Goal: Task Accomplishment & Management: Use online tool/utility

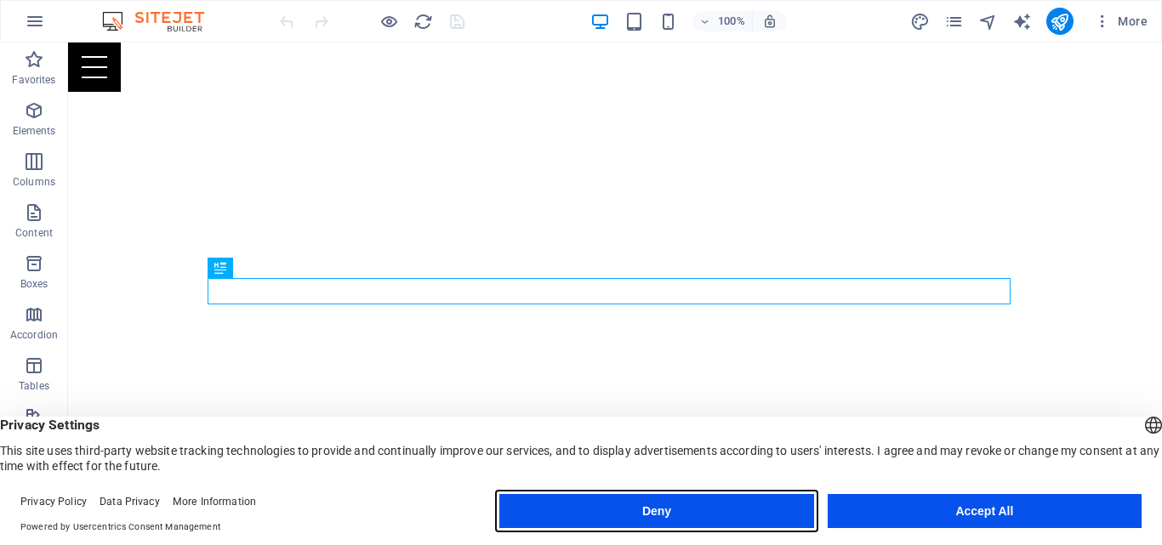
click at [654, 520] on button "Deny" at bounding box center [656, 511] width 314 height 34
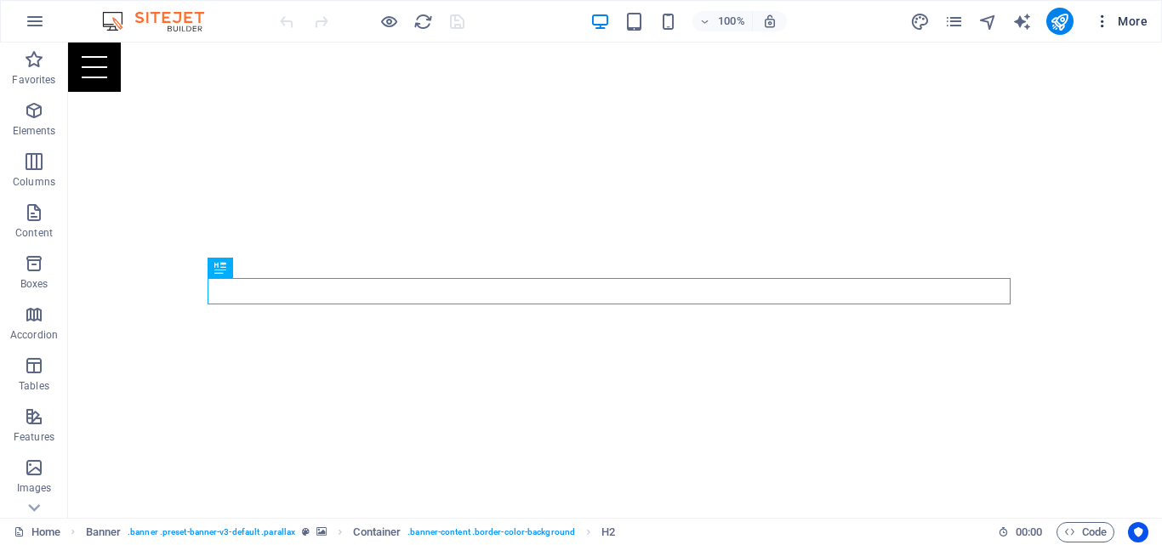
click at [1104, 23] on icon "button" at bounding box center [1102, 21] width 17 height 17
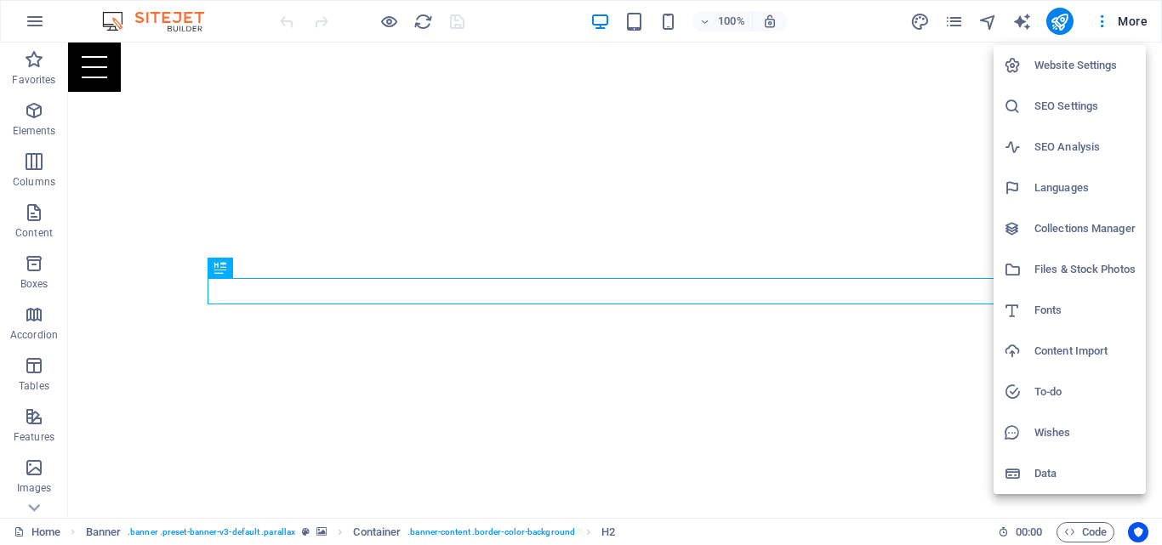
click at [34, 506] on div at bounding box center [581, 272] width 1162 height 545
click at [34, 506] on div "Website Settings SEO Settings SEO Analysis Languages Collections Manager Files …" at bounding box center [581, 277] width 1162 height 535
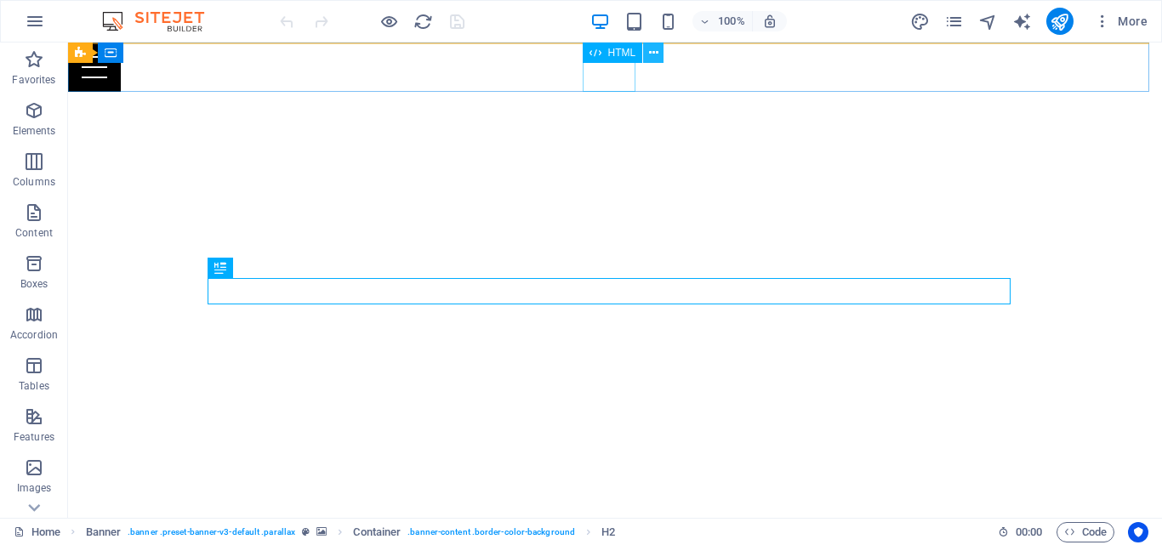
click at [652, 54] on icon at bounding box center [653, 53] width 9 height 18
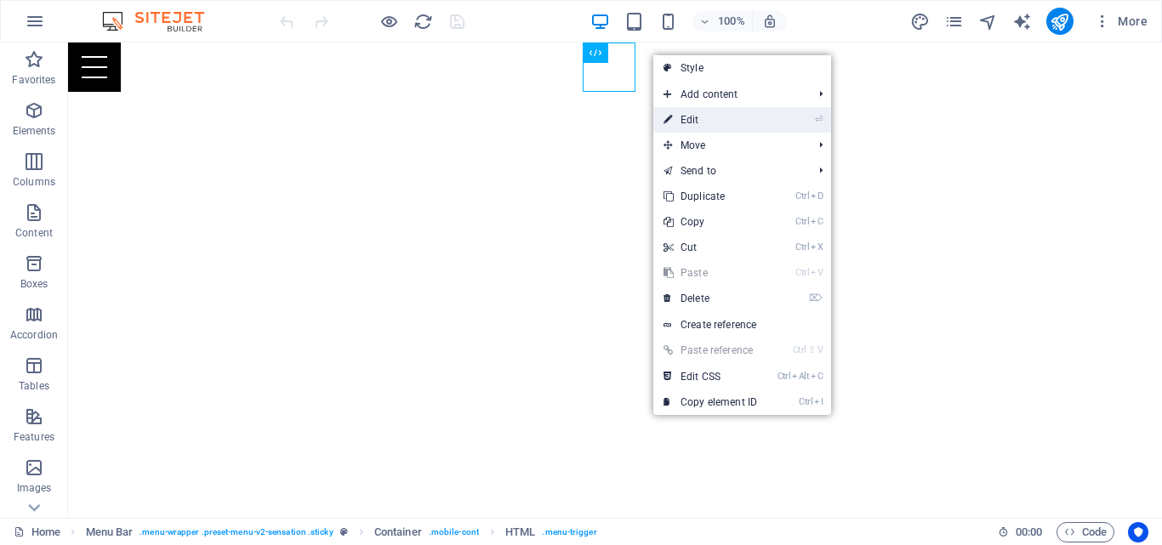
click at [682, 117] on link "⏎ Edit" at bounding box center [710, 120] width 114 height 26
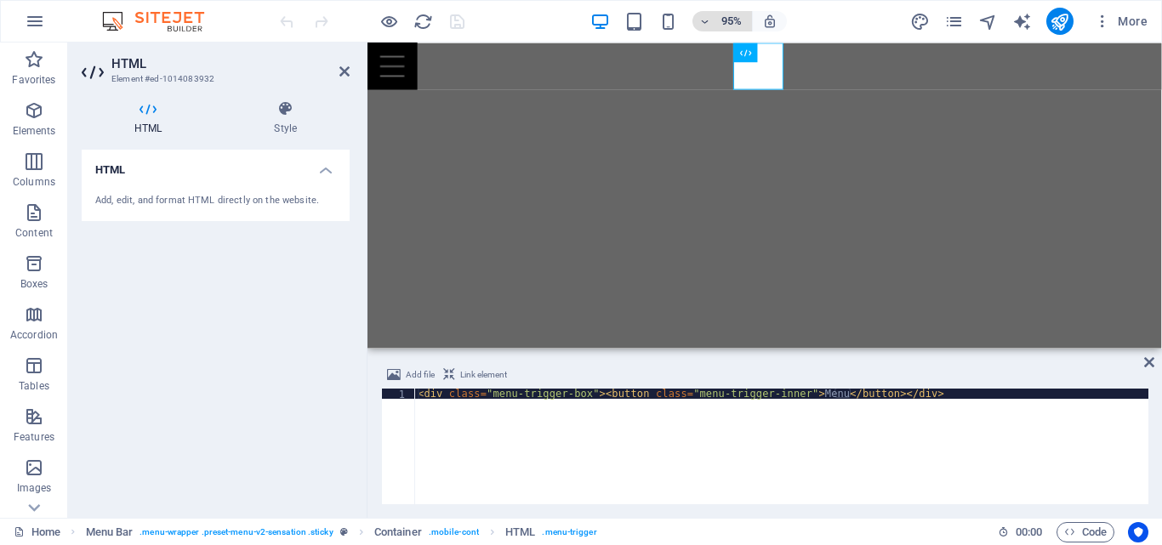
click at [709, 20] on icon "button" at bounding box center [705, 21] width 12 height 11
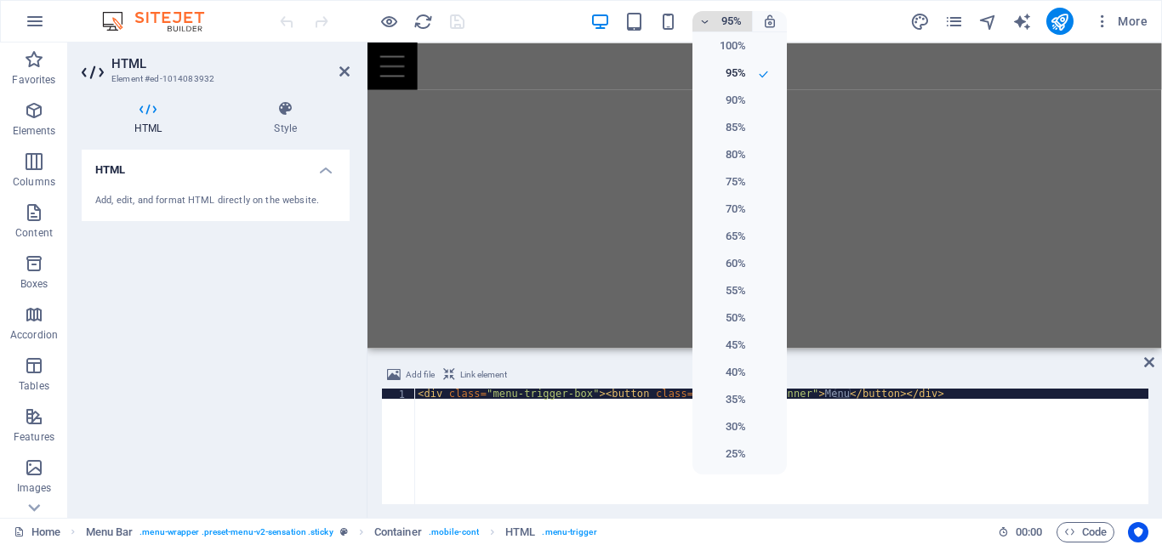
click at [709, 20] on div at bounding box center [581, 272] width 1162 height 545
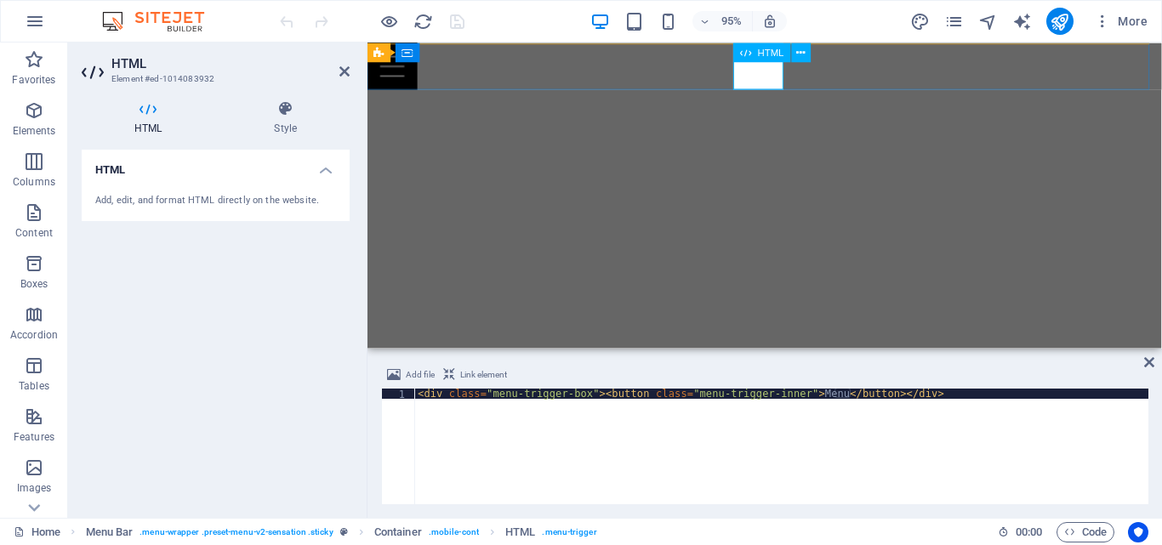
click at [787, 81] on div "Menu" at bounding box center [785, 67] width 836 height 49
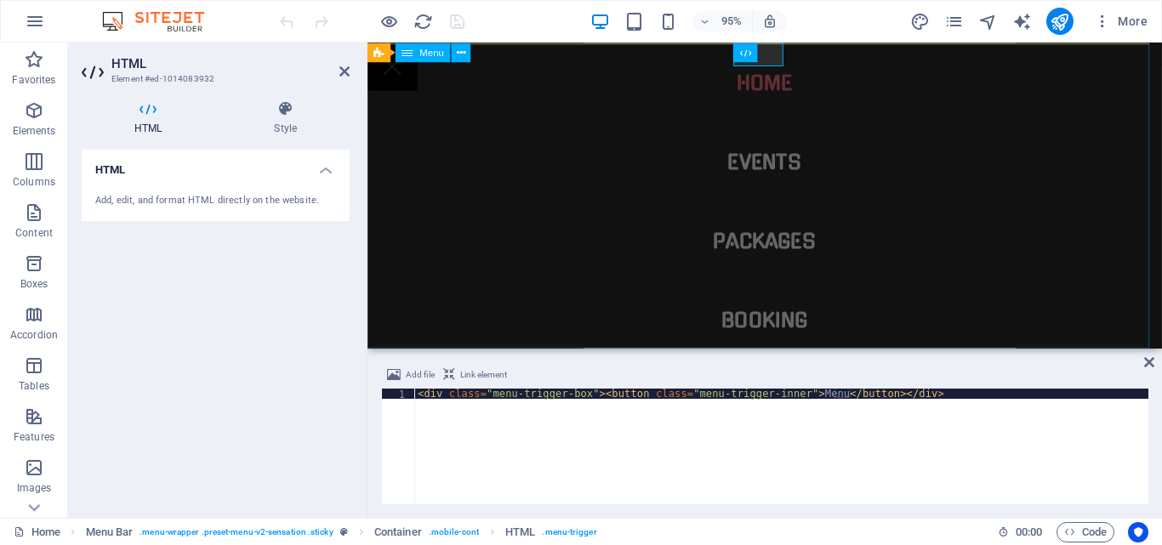
click at [787, 81] on nav "Home Events Packages Booking" at bounding box center [785, 204] width 836 height 322
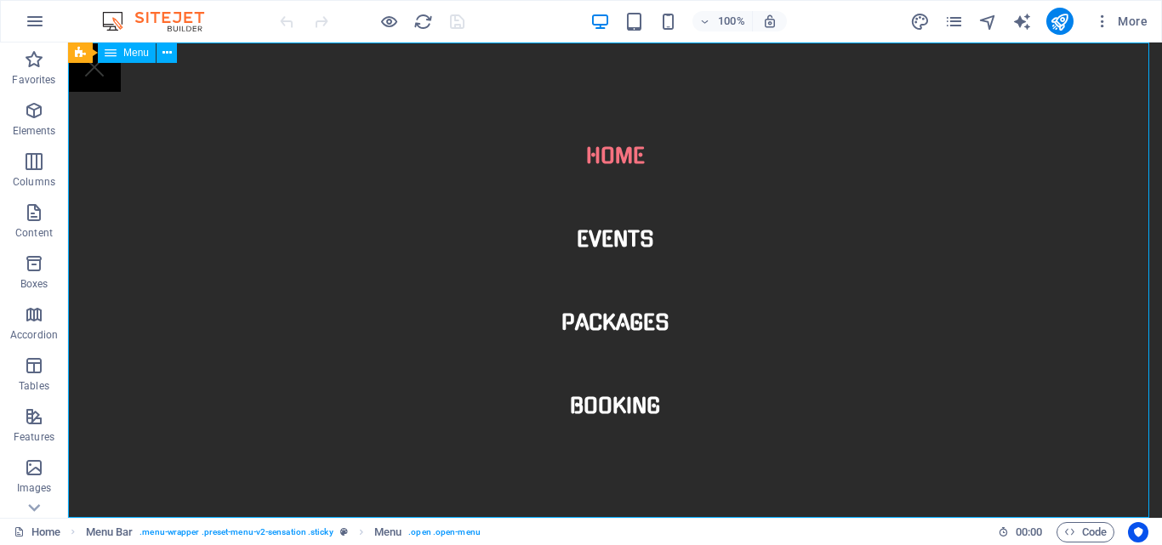
click at [610, 236] on nav "Home Events Packages Booking" at bounding box center [615, 280] width 1094 height 475
click at [614, 327] on nav "Home Events Packages Booking" at bounding box center [615, 280] width 1094 height 475
click at [603, 405] on nav "Home Events Packages Booking" at bounding box center [615, 280] width 1094 height 475
click at [708, 22] on icon "button" at bounding box center [705, 21] width 12 height 11
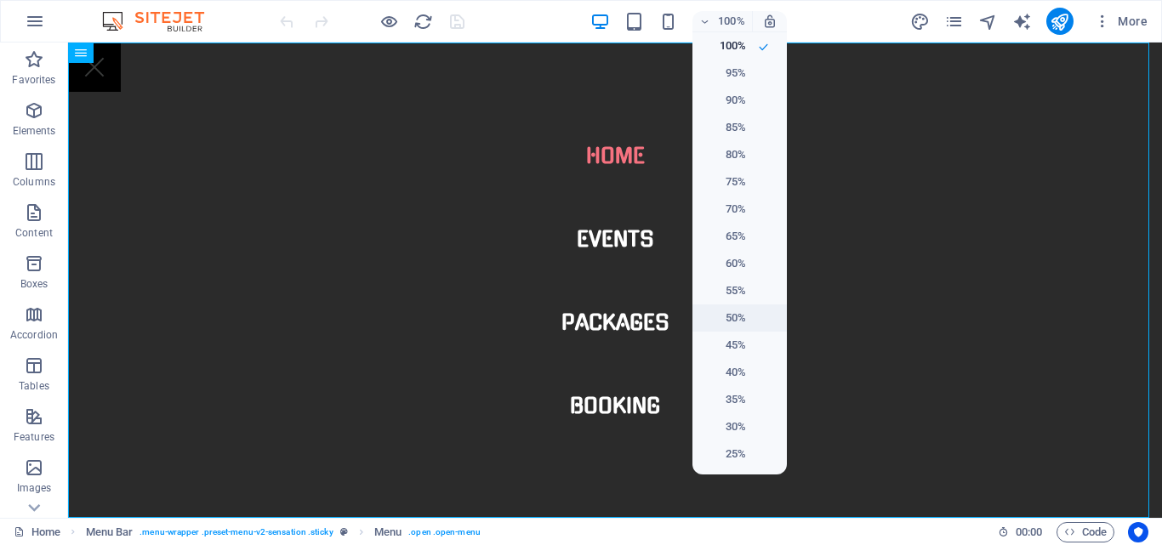
click at [739, 314] on h6 "50%" at bounding box center [724, 318] width 43 height 20
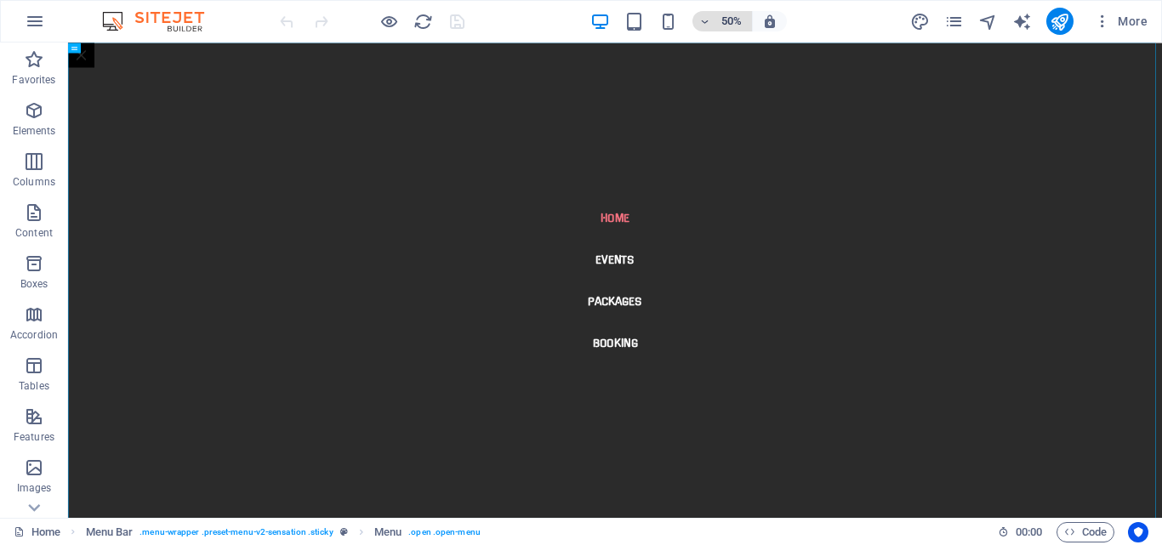
click at [702, 20] on icon "button" at bounding box center [705, 21] width 12 height 11
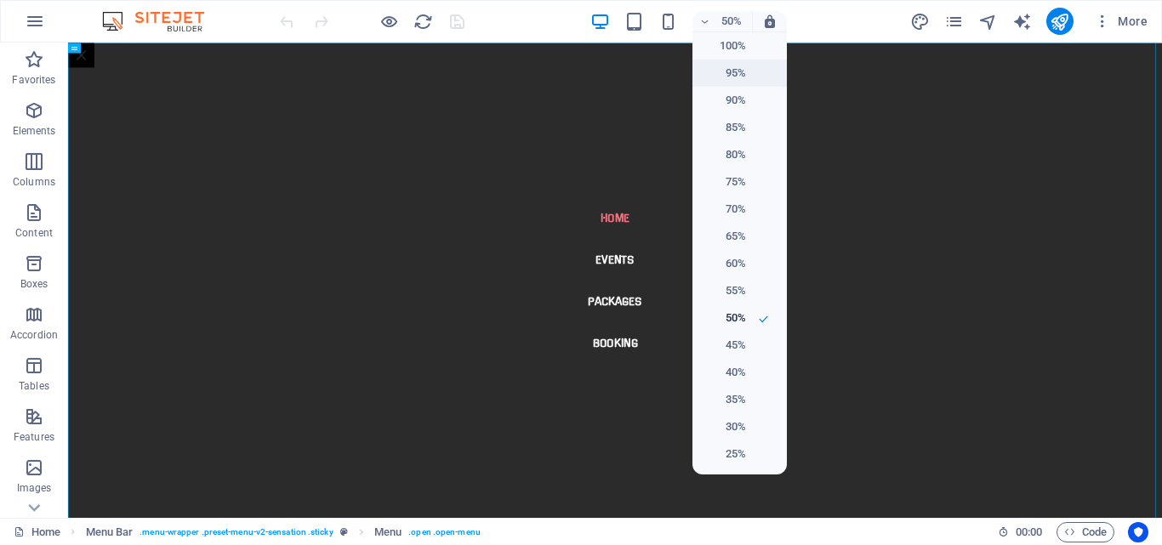
click at [726, 65] on h6 "95%" at bounding box center [724, 73] width 43 height 20
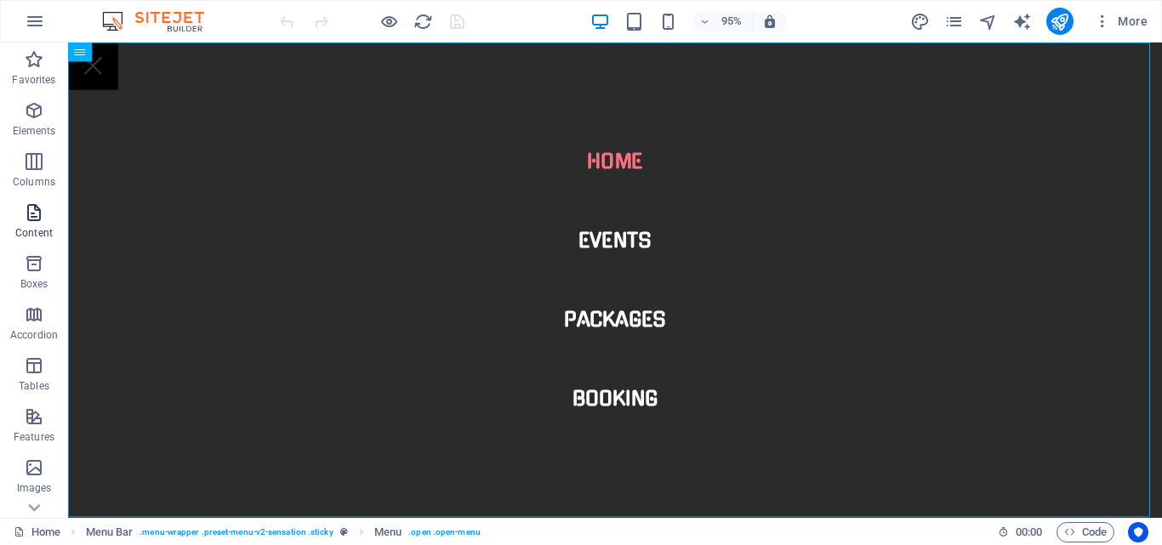
click at [39, 220] on icon "button" at bounding box center [34, 212] width 20 height 20
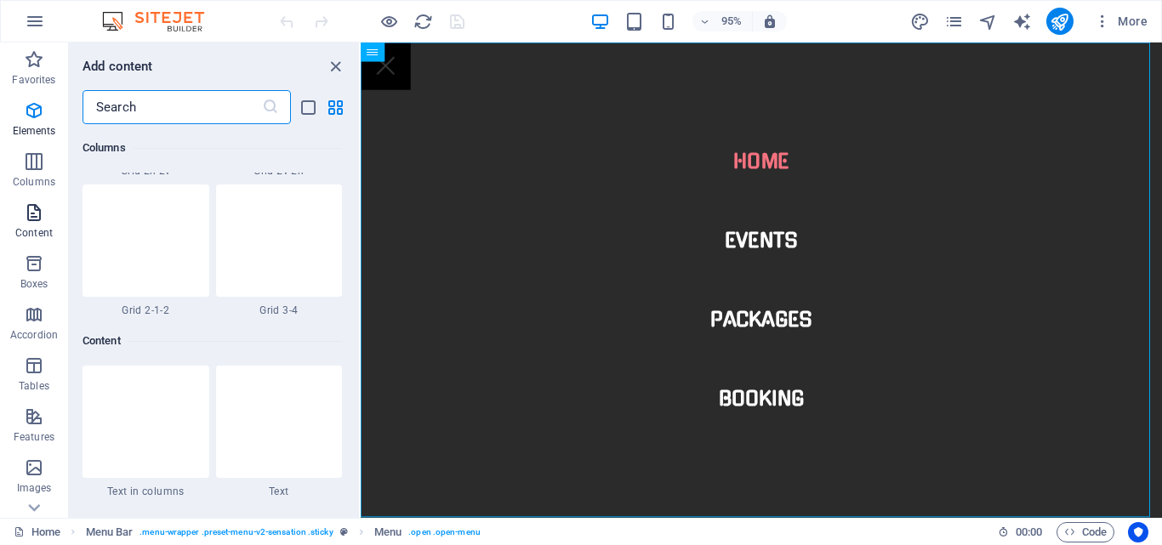
scroll to position [2976, 0]
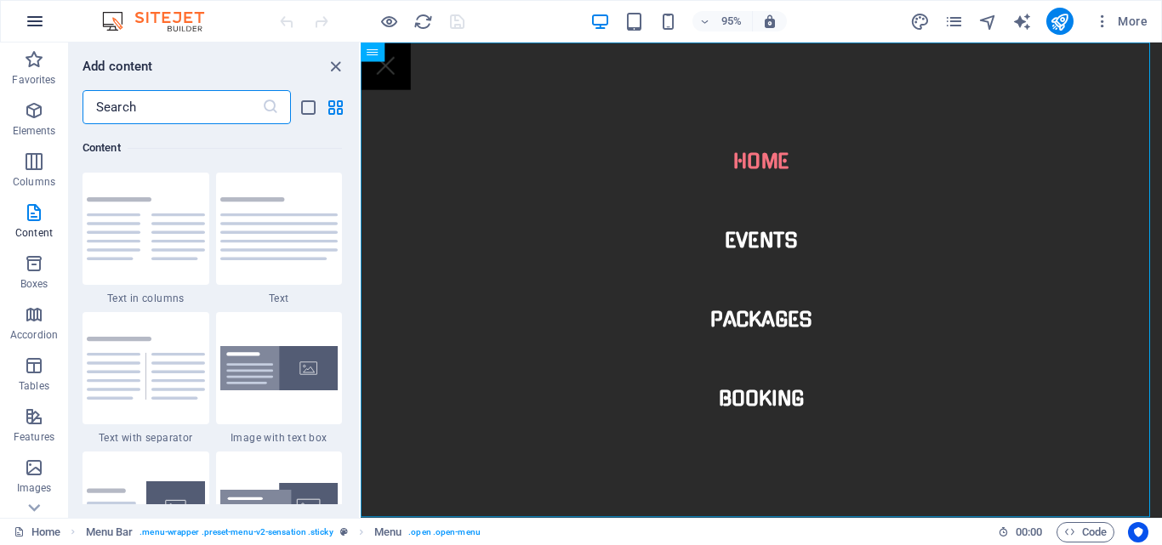
click at [44, 24] on icon "button" at bounding box center [35, 21] width 20 height 20
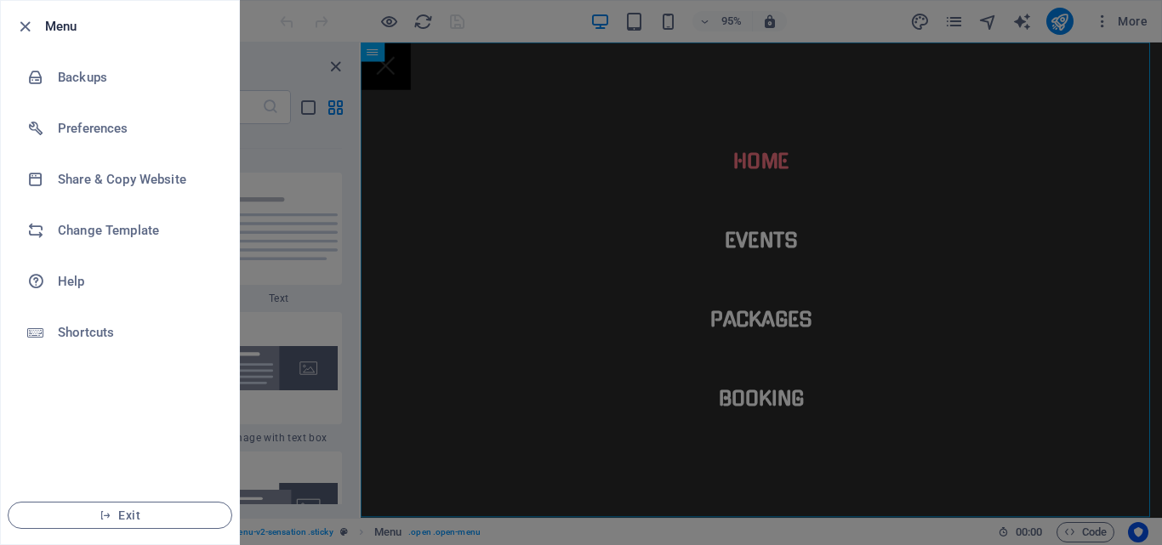
click at [268, 252] on div at bounding box center [581, 272] width 1162 height 545
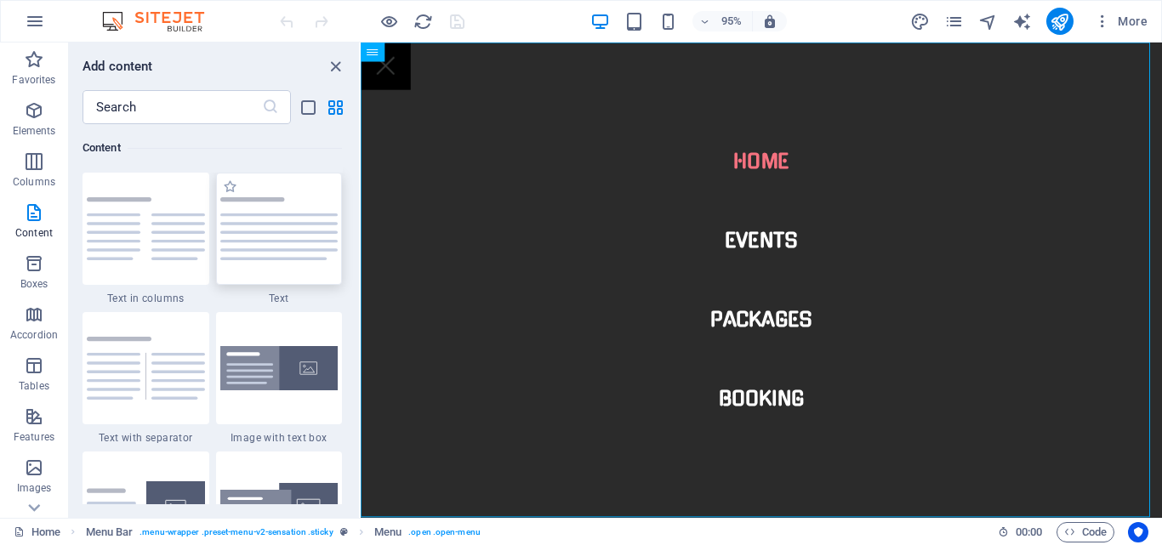
click at [256, 224] on img at bounding box center [279, 228] width 118 height 63
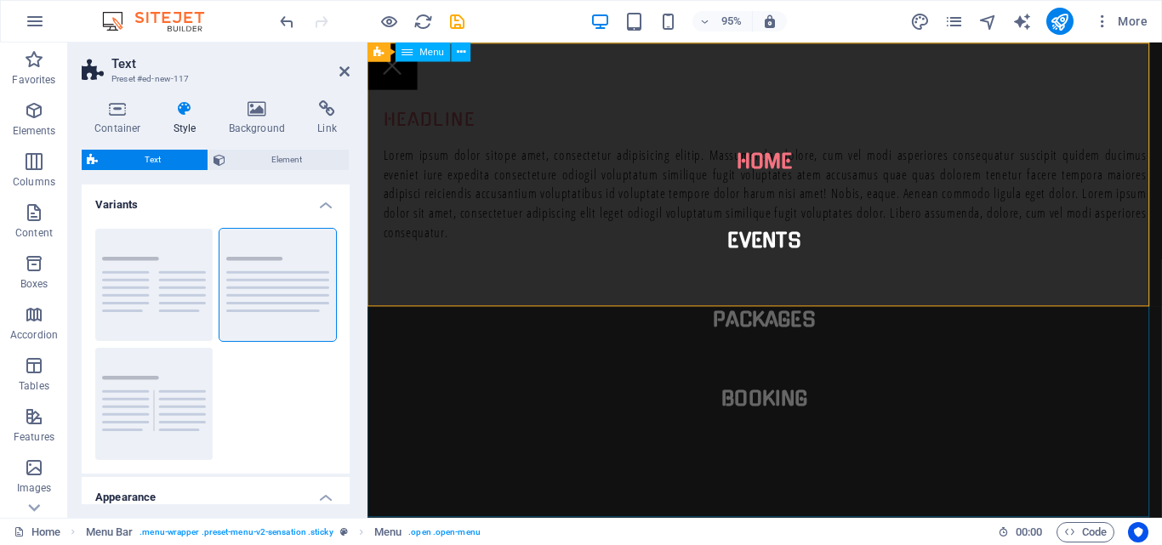
drag, startPoint x: 435, startPoint y: 164, endPoint x: 640, endPoint y: 219, distance: 212.1
click at [435, 164] on nav "Home Events Packages Booking" at bounding box center [785, 293] width 836 height 500
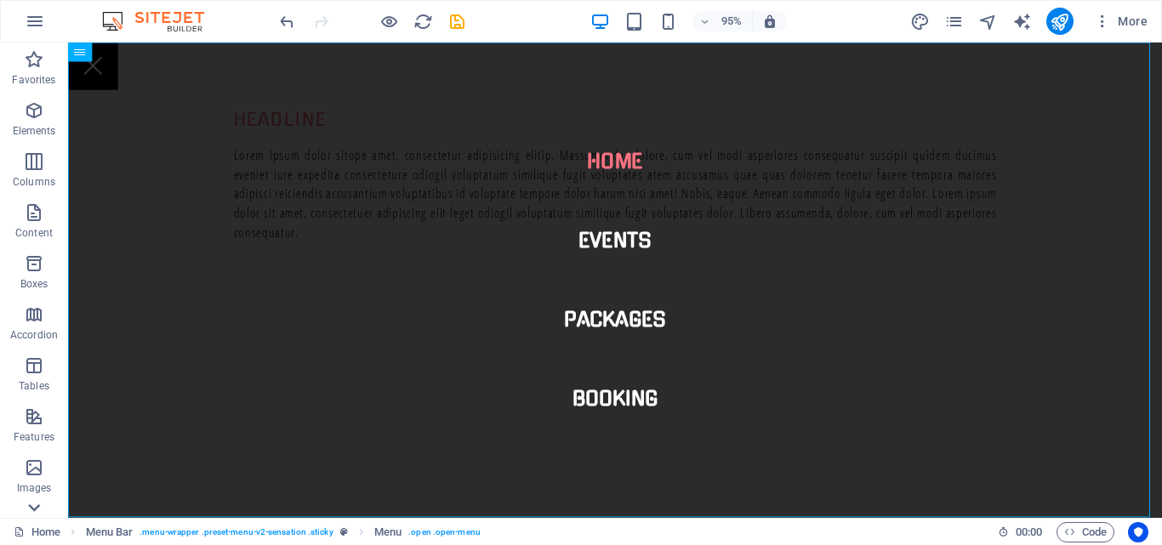
click at [31, 504] on icon at bounding box center [34, 508] width 24 height 24
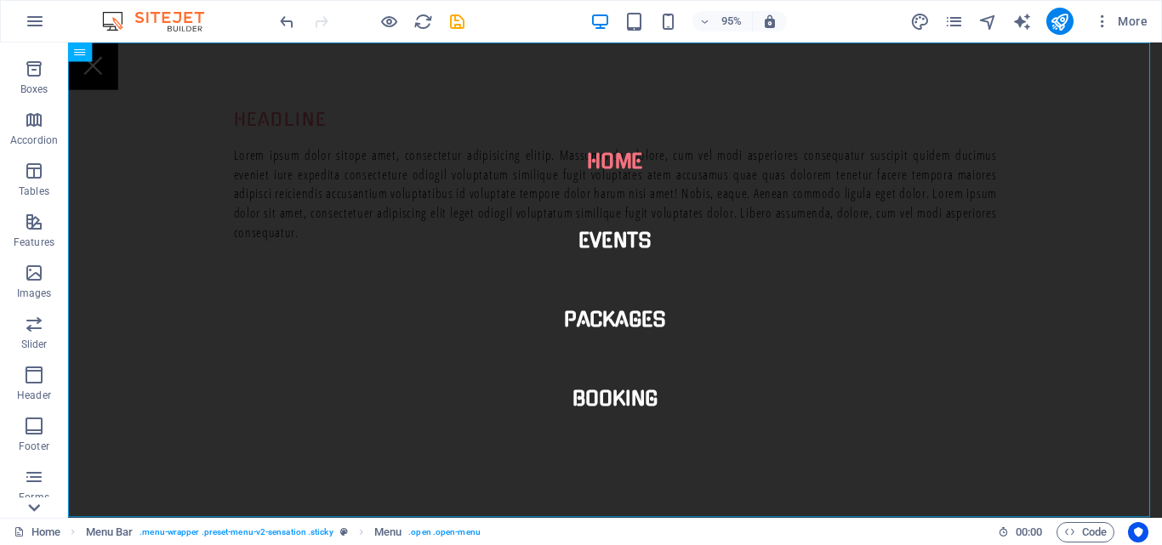
scroll to position [290, 0]
click at [32, 233] on icon "button" at bounding box center [34, 229] width 20 height 20
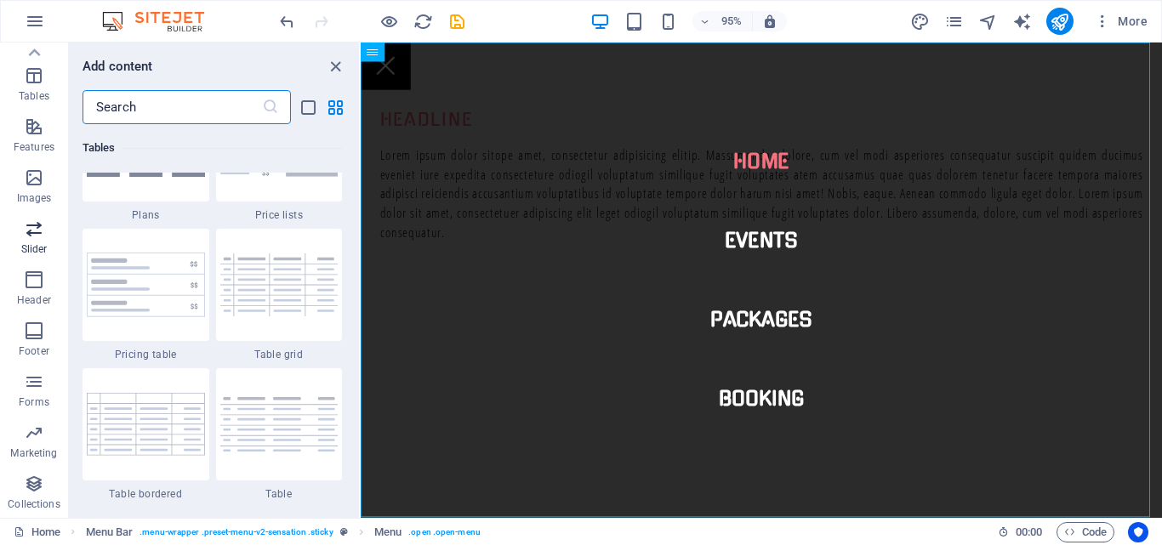
scroll to position [9643, 0]
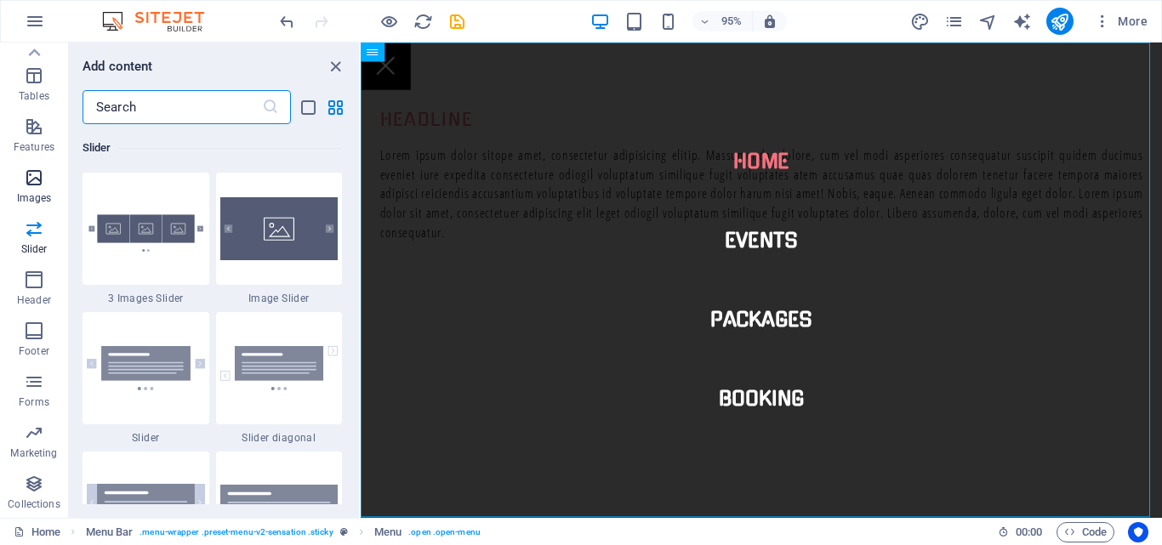
click at [43, 187] on icon "button" at bounding box center [34, 178] width 20 height 20
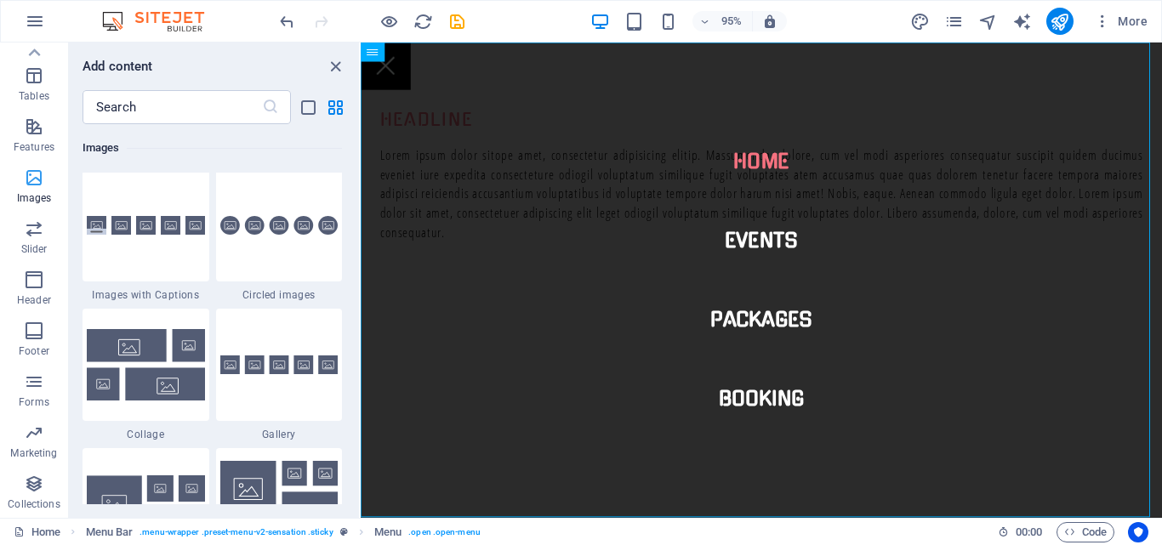
scroll to position [8625, 0]
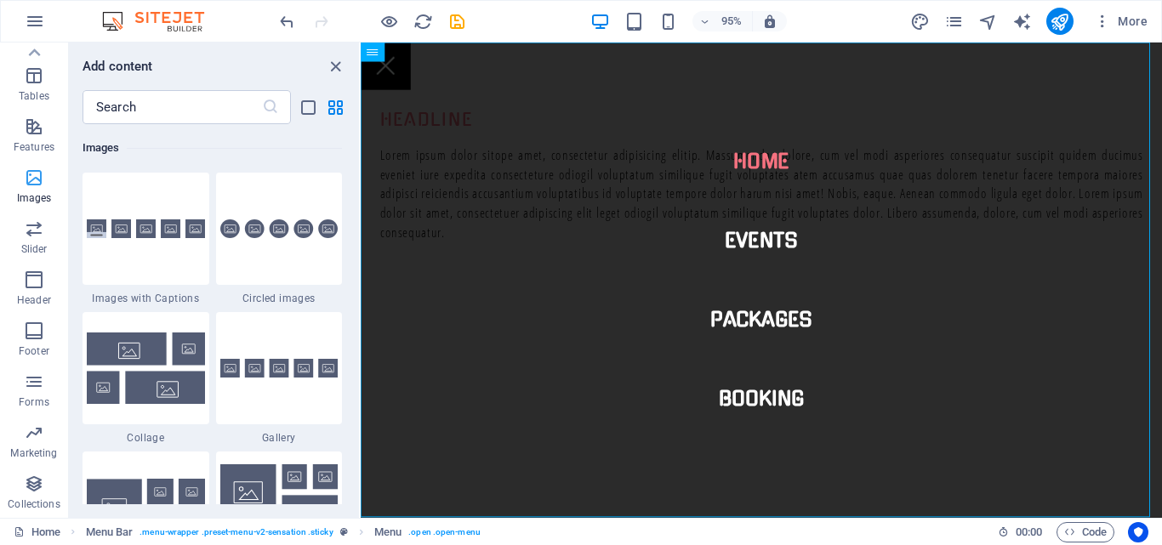
click at [29, 191] on p "Images" at bounding box center [34, 198] width 35 height 14
click at [39, 131] on icon "button" at bounding box center [34, 127] width 20 height 20
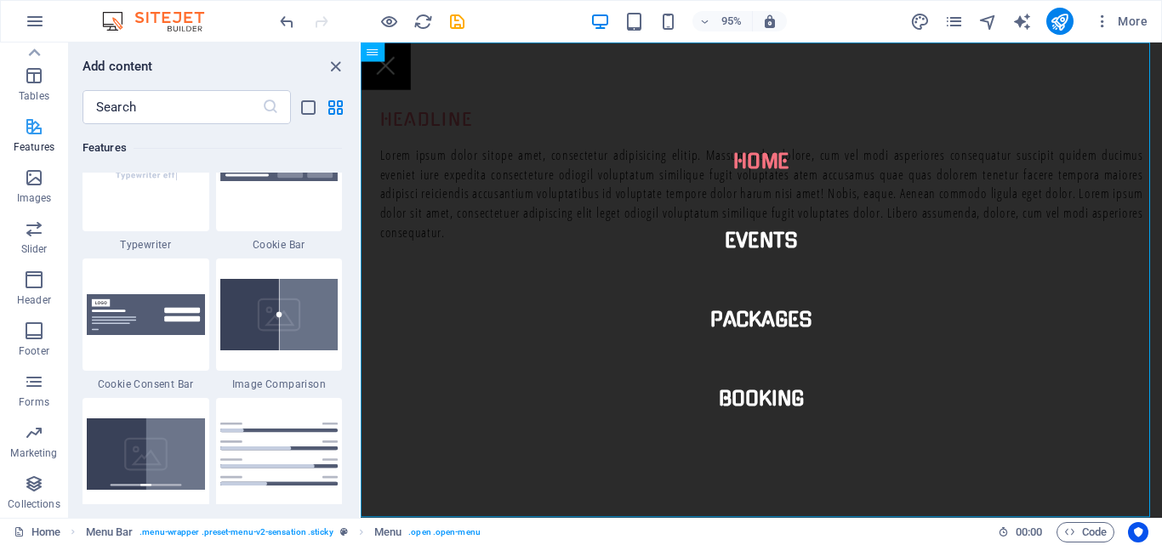
scroll to position [6630, 0]
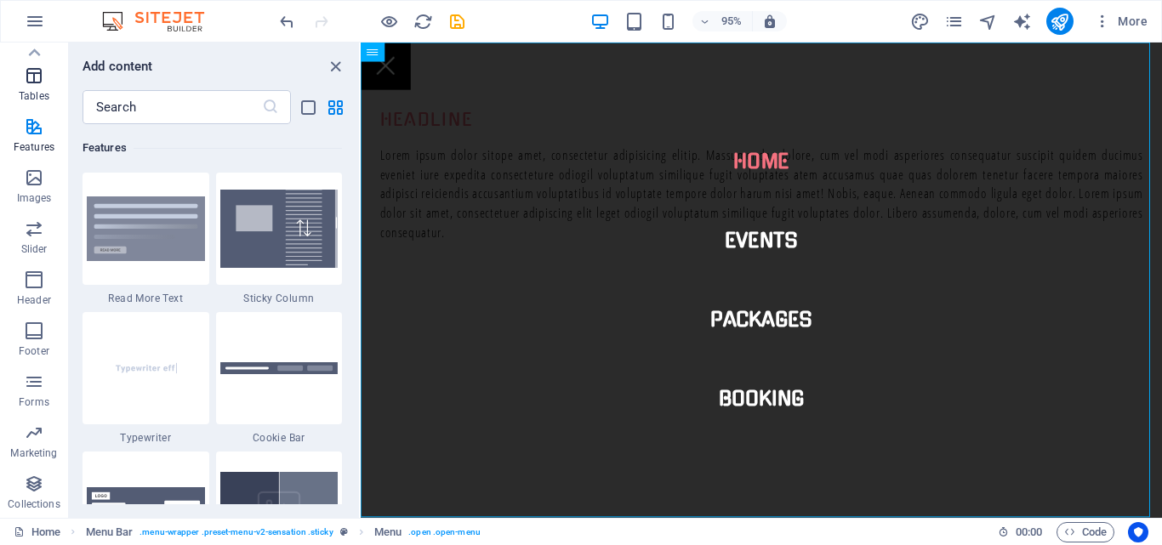
click at [39, 86] on span "Tables" at bounding box center [34, 85] width 68 height 41
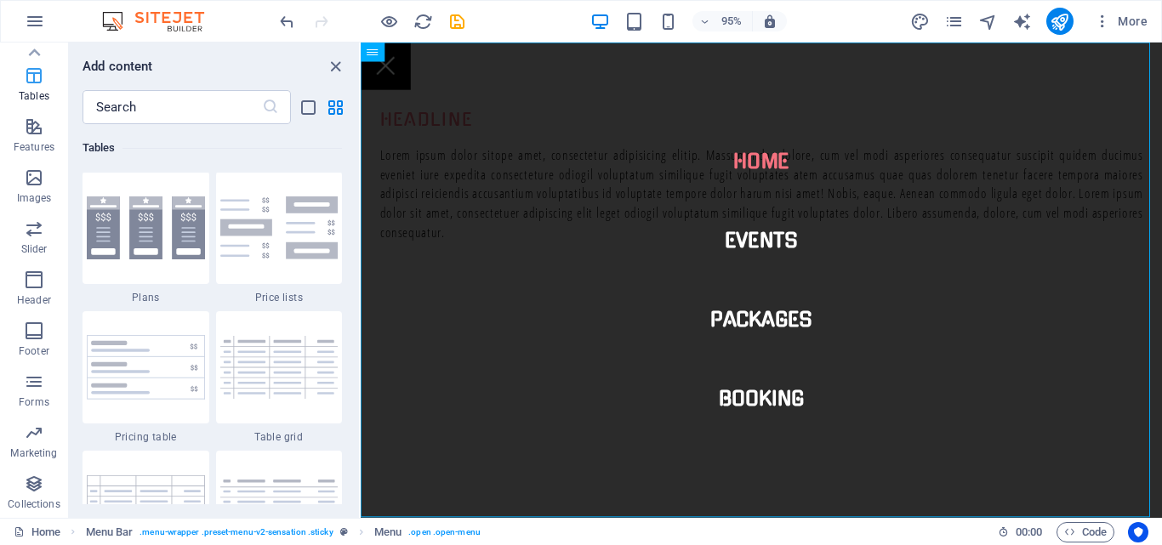
scroll to position [5891, 0]
click at [415, 56] on span "Menu Bar" at bounding box center [405, 52] width 42 height 9
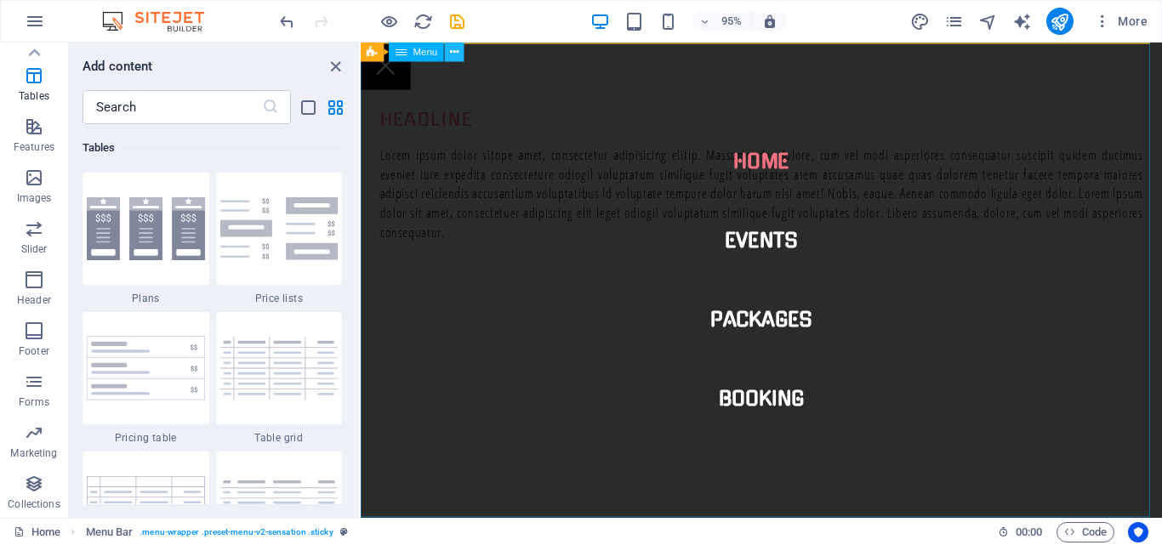
click at [459, 54] on button at bounding box center [455, 53] width 20 height 20
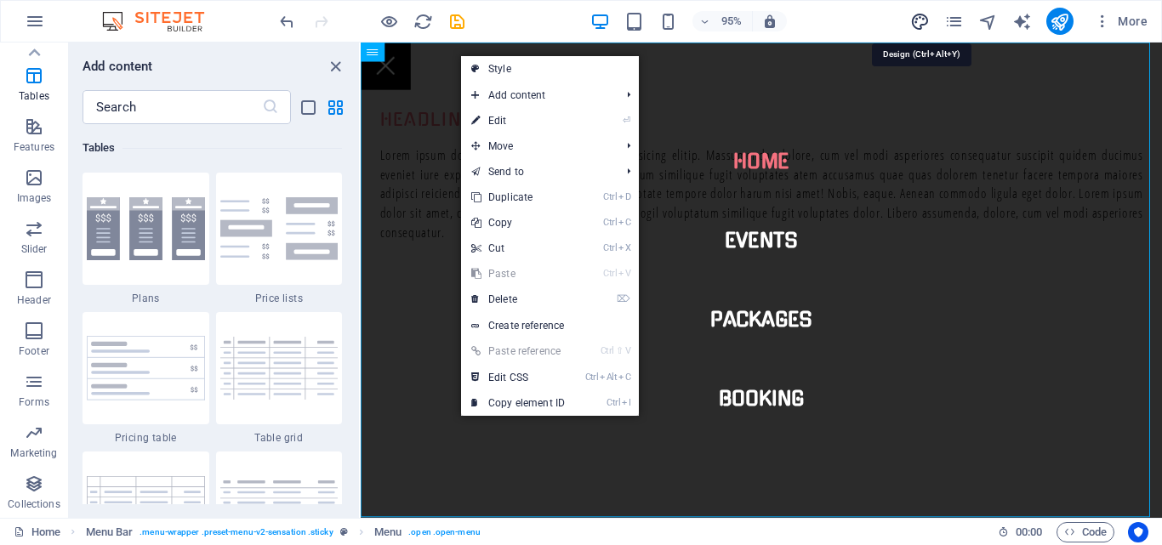
click at [920, 23] on icon "design" at bounding box center [920, 22] width 20 height 20
select select "px"
select select "400"
select select "px"
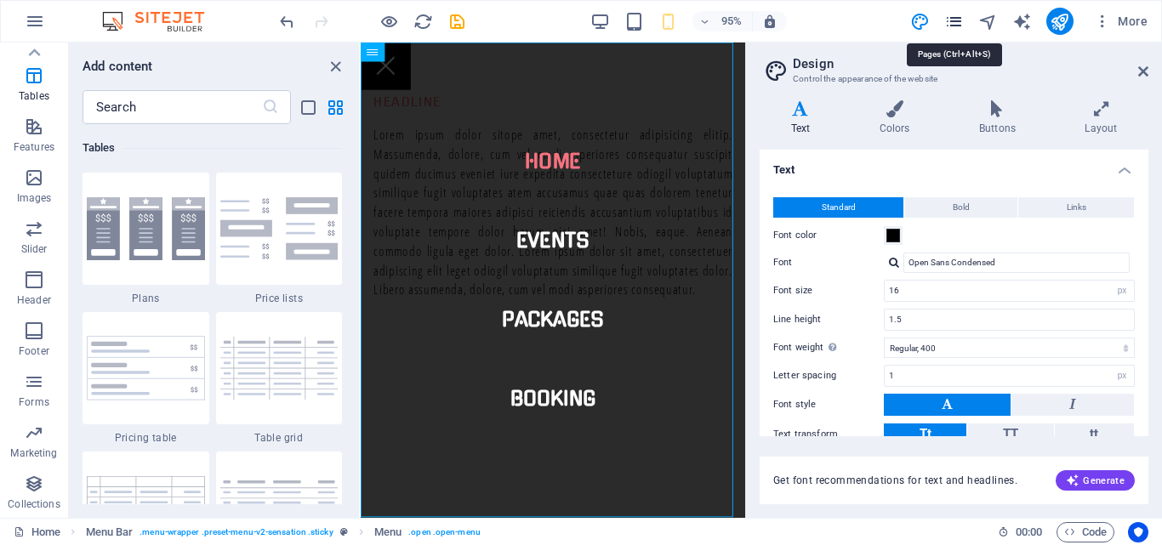
click at [955, 22] on icon "pages" at bounding box center [954, 22] width 20 height 20
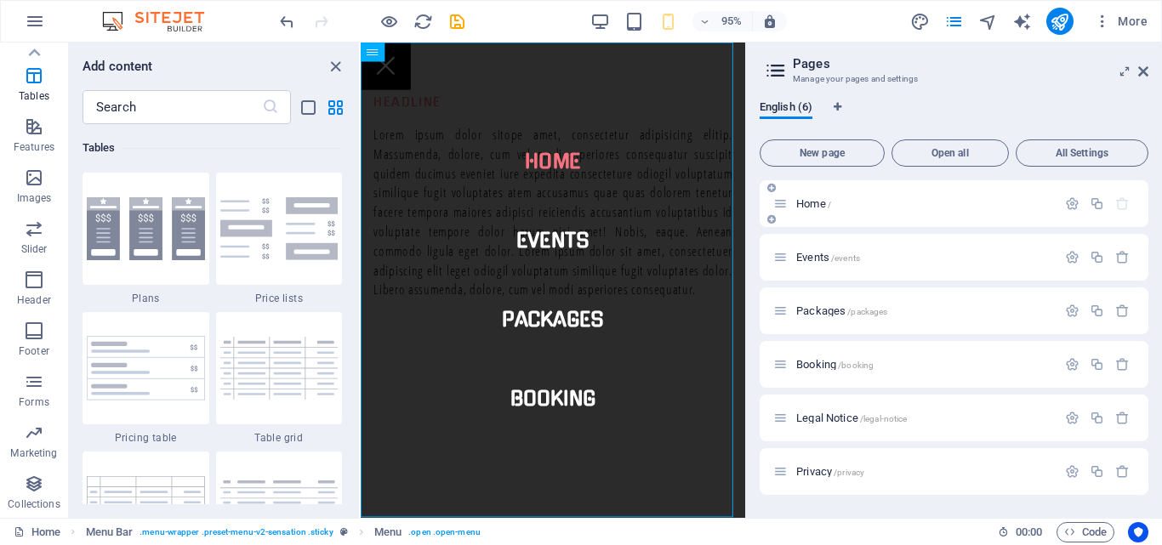
click at [851, 201] on p "Home /" at bounding box center [923, 203] width 255 height 11
click at [1069, 203] on icon "button" at bounding box center [1072, 203] width 14 height 14
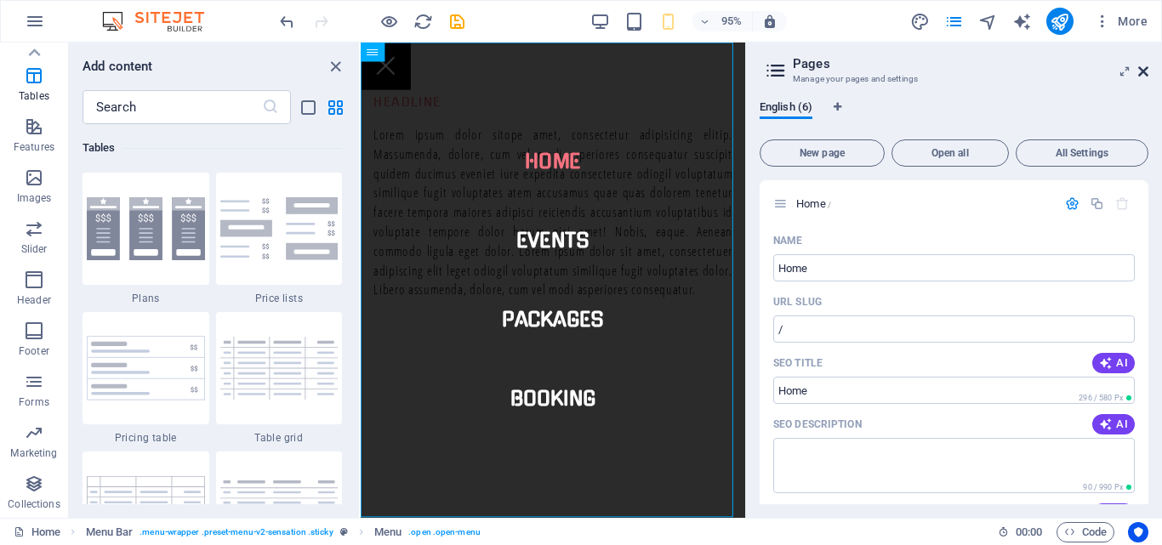
click at [1142, 71] on icon at bounding box center [1143, 72] width 10 height 14
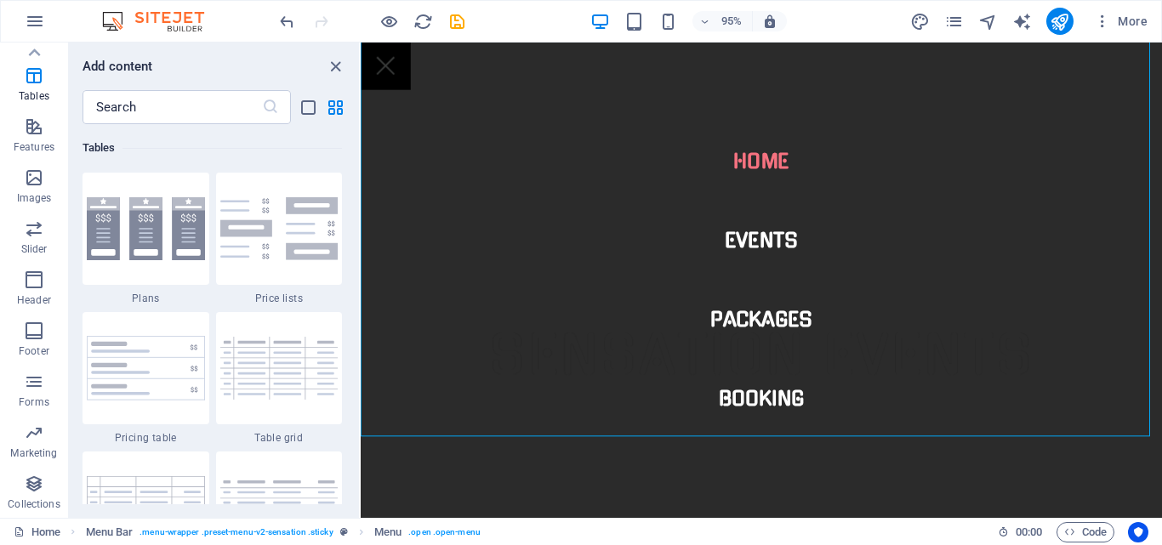
scroll to position [625, 0]
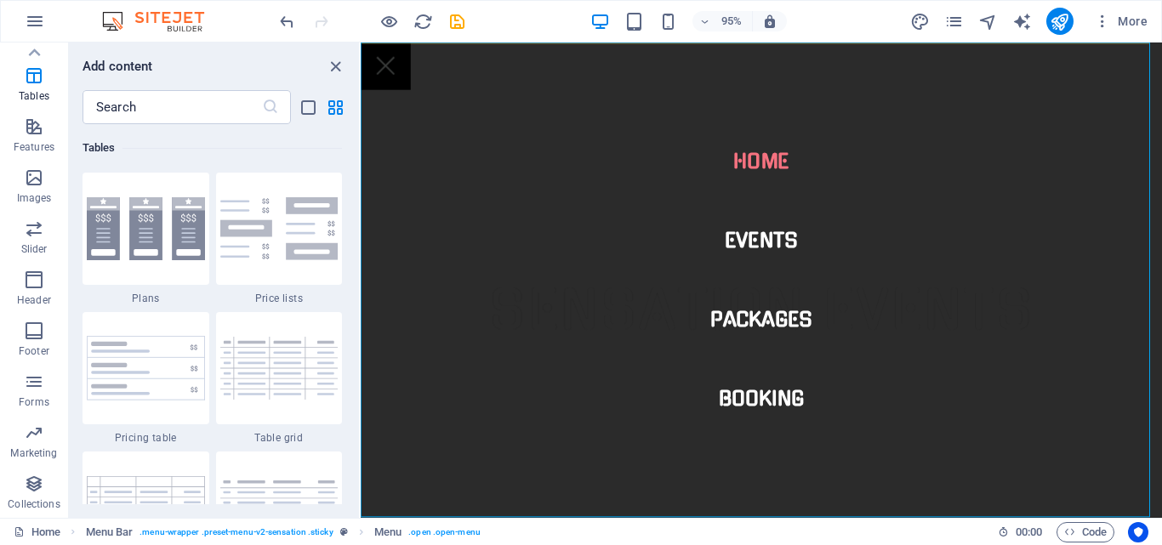
click at [795, 119] on nav "Home Events Packages Booking" at bounding box center [783, 293] width 844 height 500
click at [334, 59] on icon "close panel" at bounding box center [336, 67] width 20 height 20
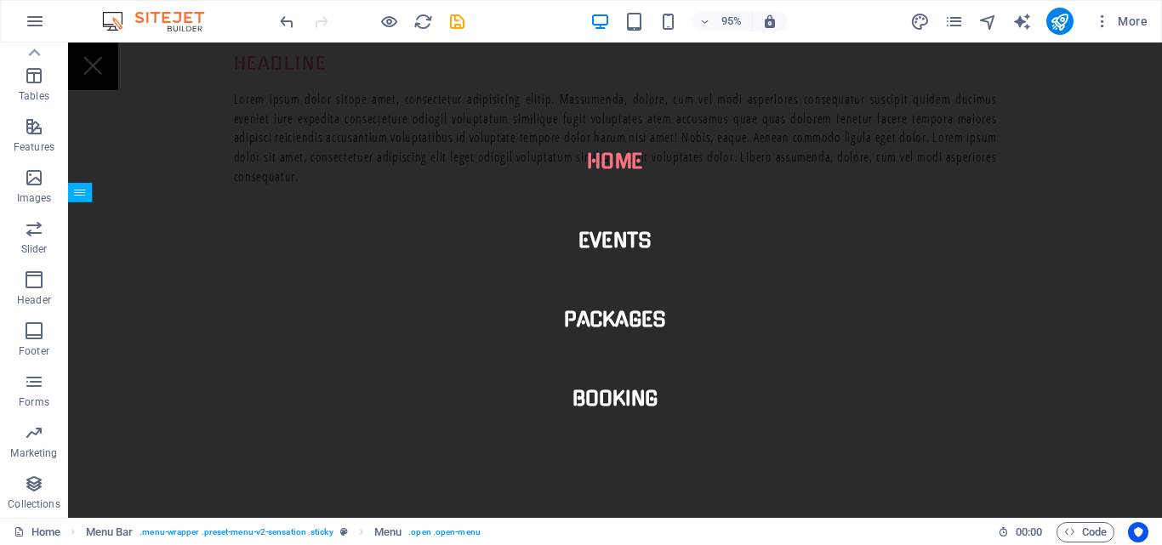
scroll to position [0, 0]
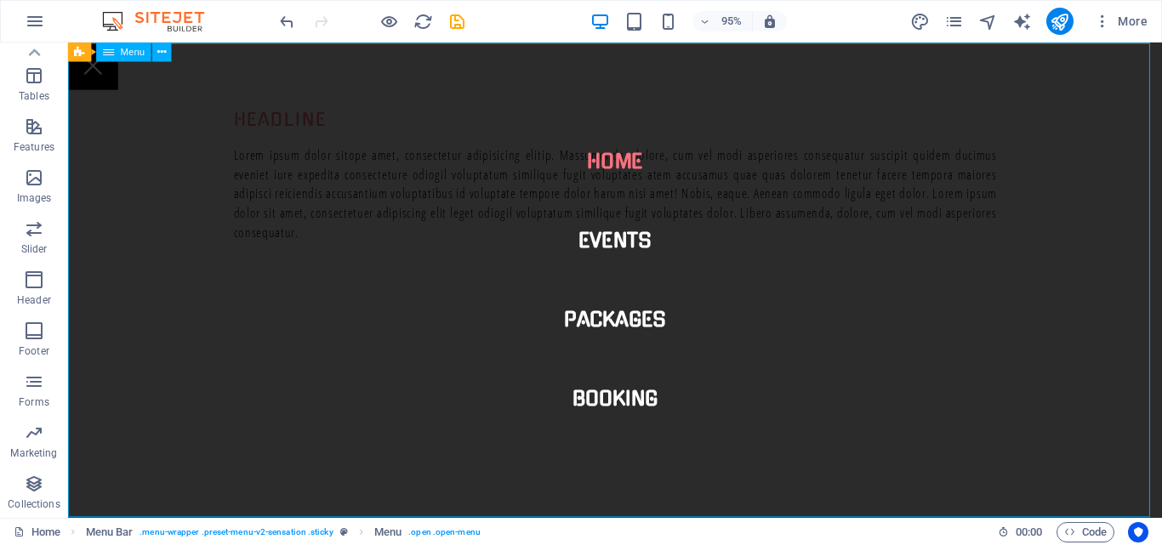
click at [111, 53] on icon at bounding box center [108, 53] width 11 height 20
click at [163, 48] on icon at bounding box center [161, 51] width 9 height 17
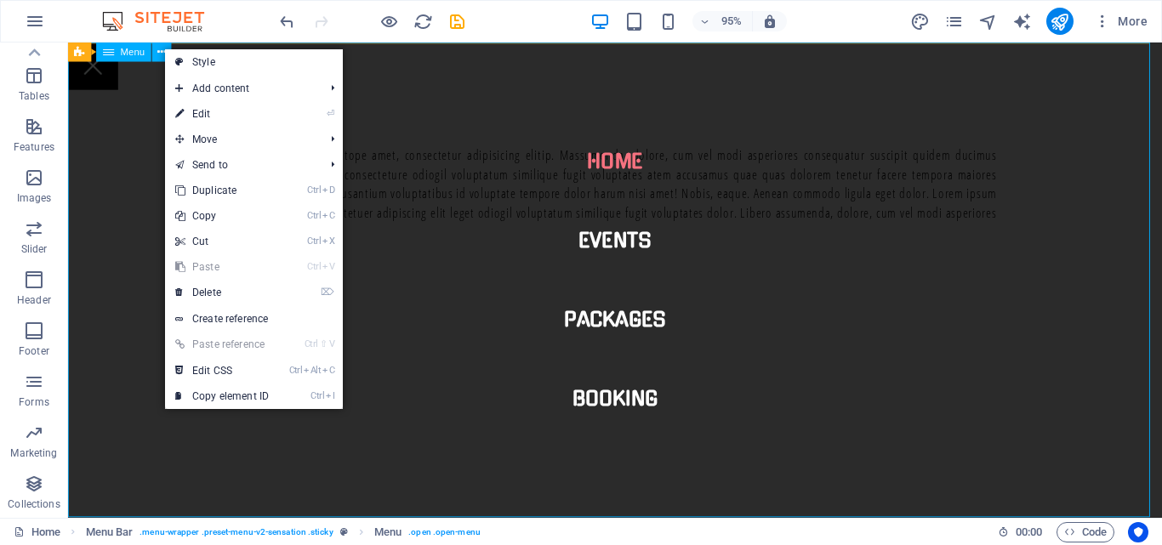
click at [129, 54] on span "Menu" at bounding box center [133, 52] width 25 height 9
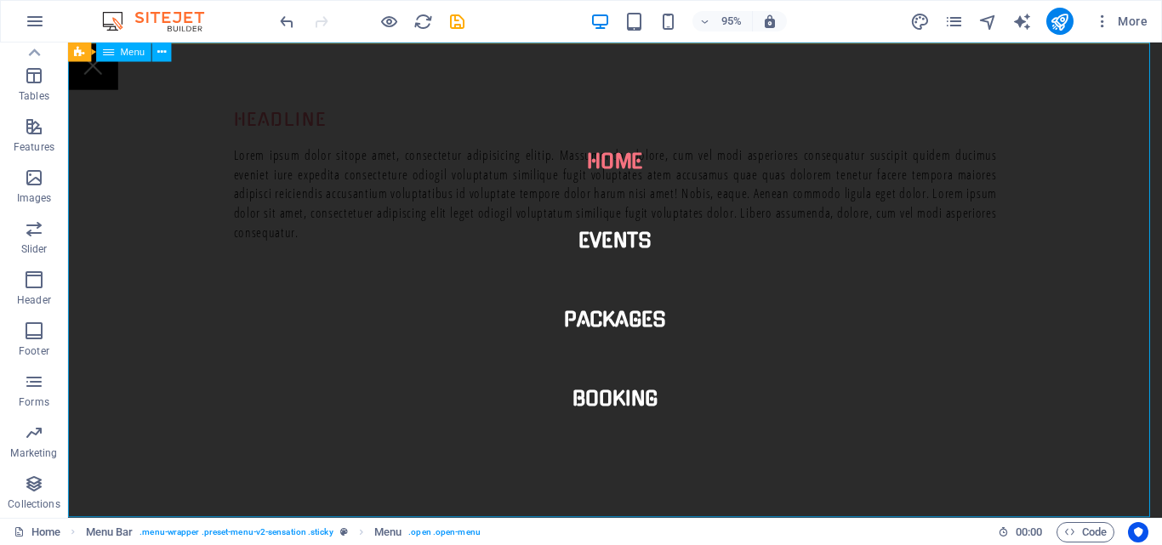
click at [129, 54] on span "Menu" at bounding box center [133, 52] width 25 height 9
click at [40, 22] on icon "button" at bounding box center [35, 21] width 20 height 20
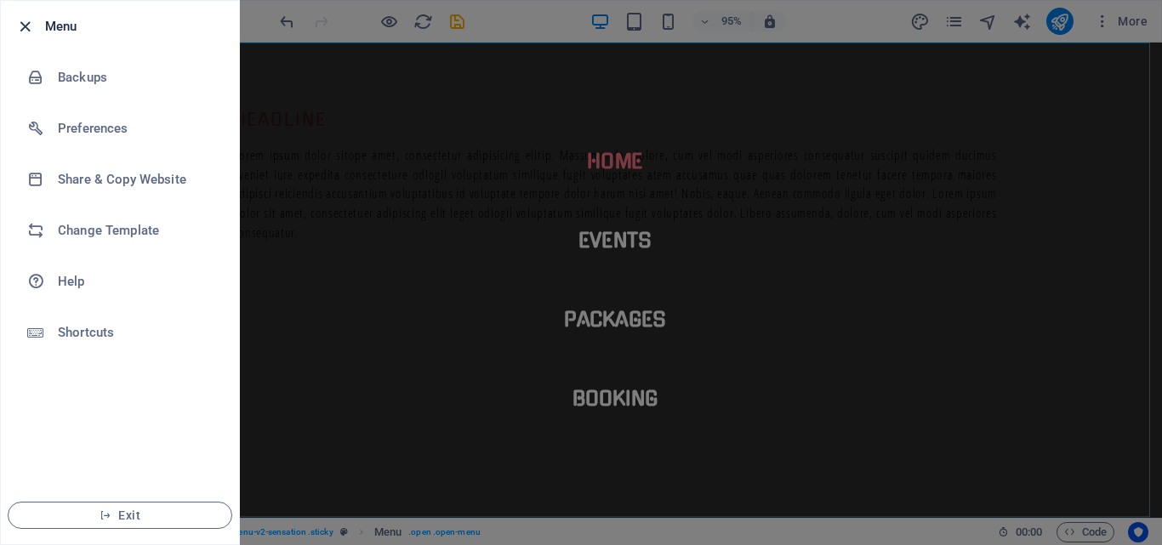
click at [18, 22] on icon "button" at bounding box center [25, 27] width 20 height 20
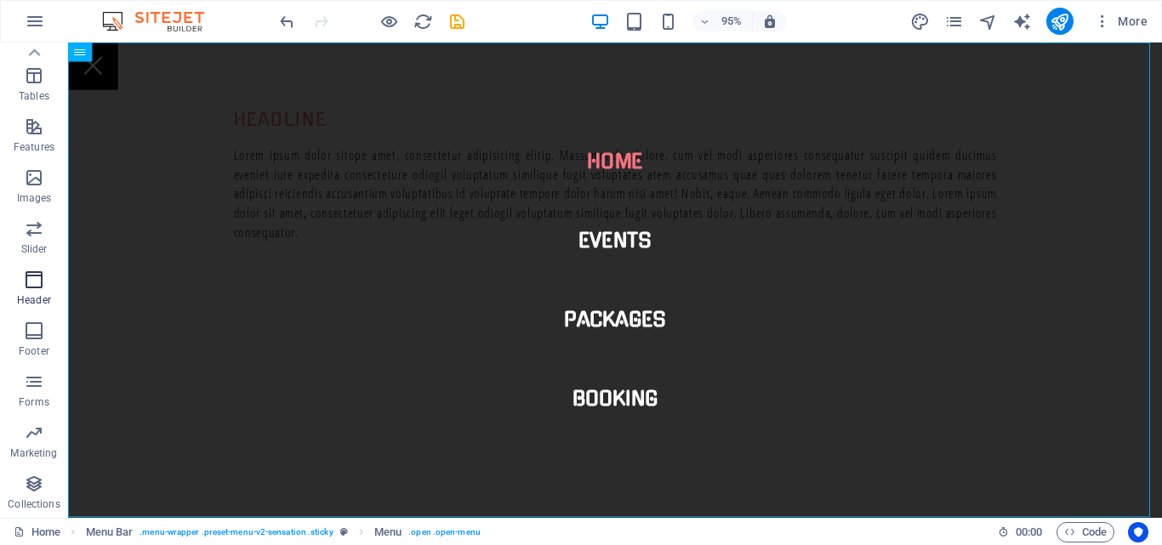
click at [40, 286] on icon "button" at bounding box center [34, 280] width 20 height 20
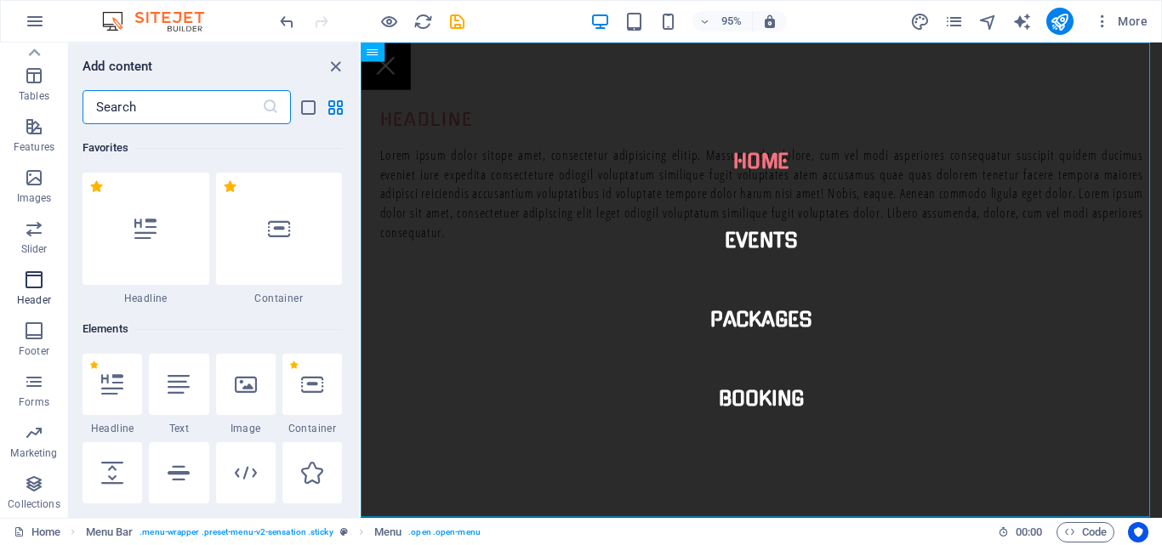
scroll to position [10243, 0]
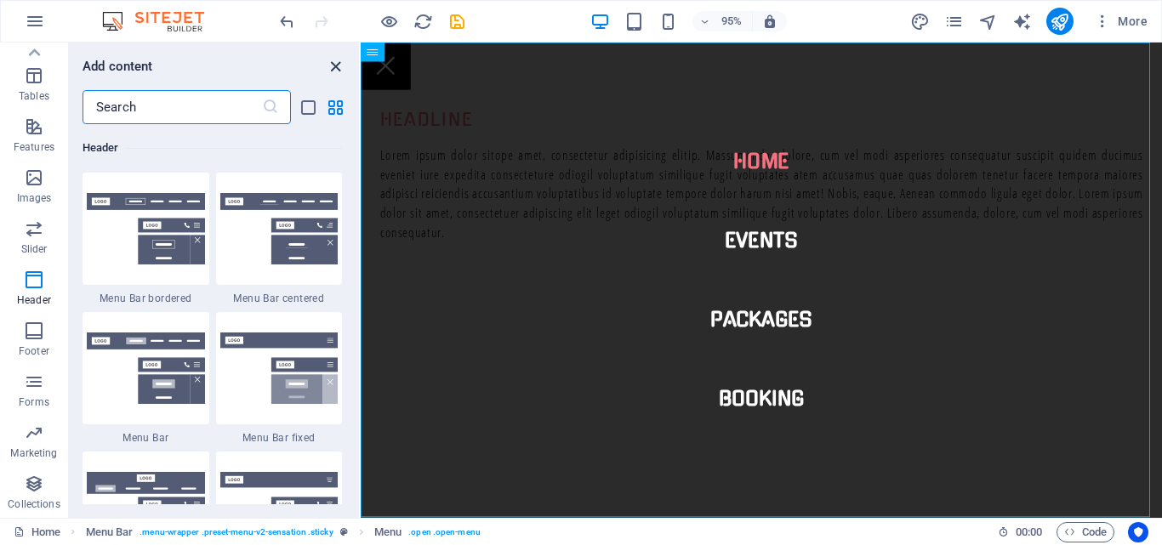
click at [333, 62] on icon "close panel" at bounding box center [336, 67] width 20 height 20
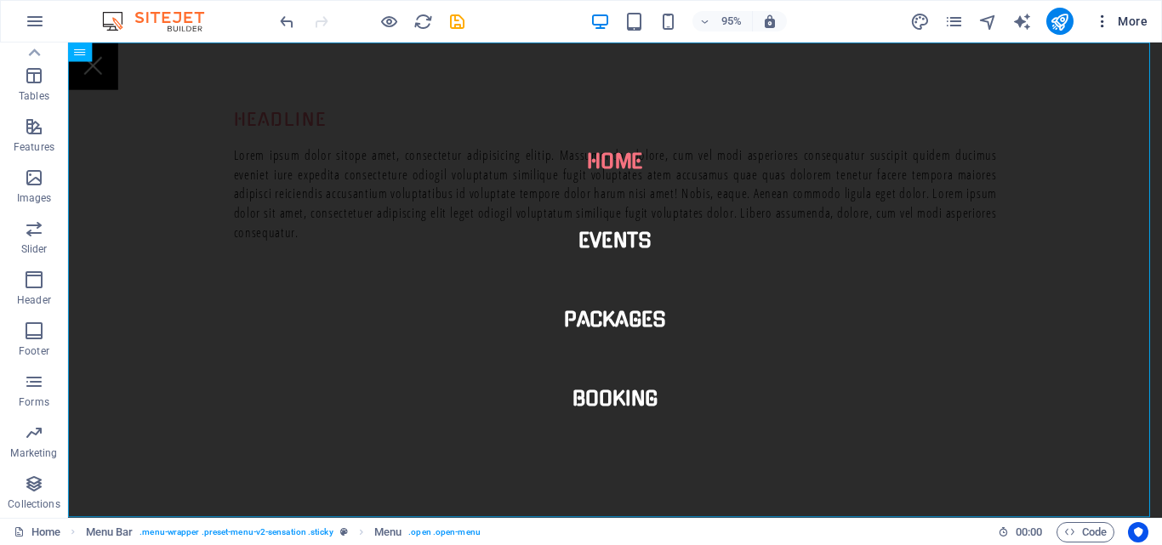
click at [1104, 20] on icon "button" at bounding box center [1102, 21] width 17 height 17
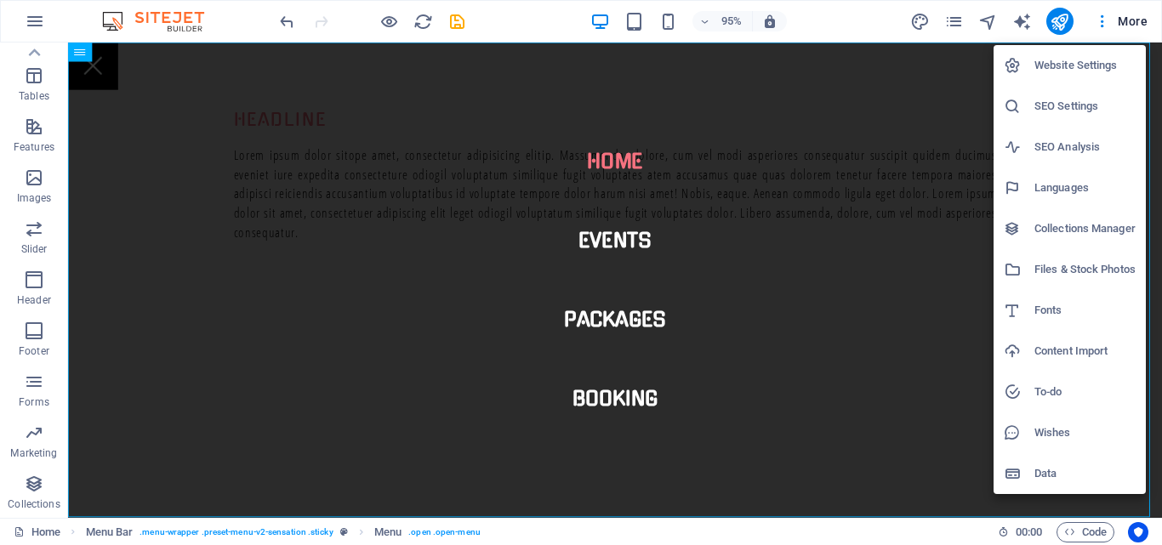
click at [1126, 20] on div at bounding box center [581, 272] width 1162 height 545
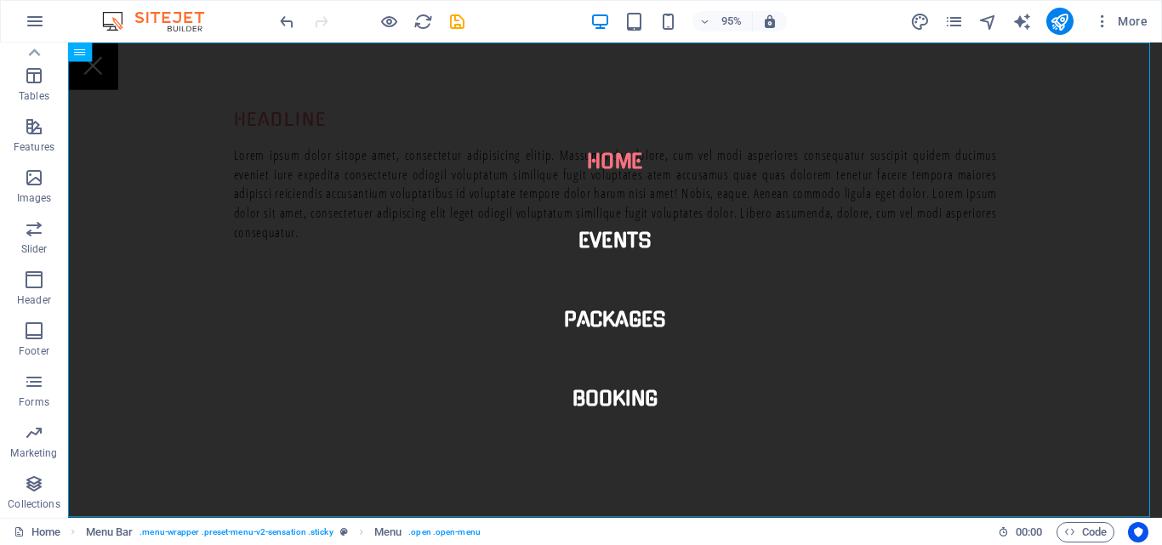
click at [1126, 20] on span "More" at bounding box center [1121, 21] width 54 height 17
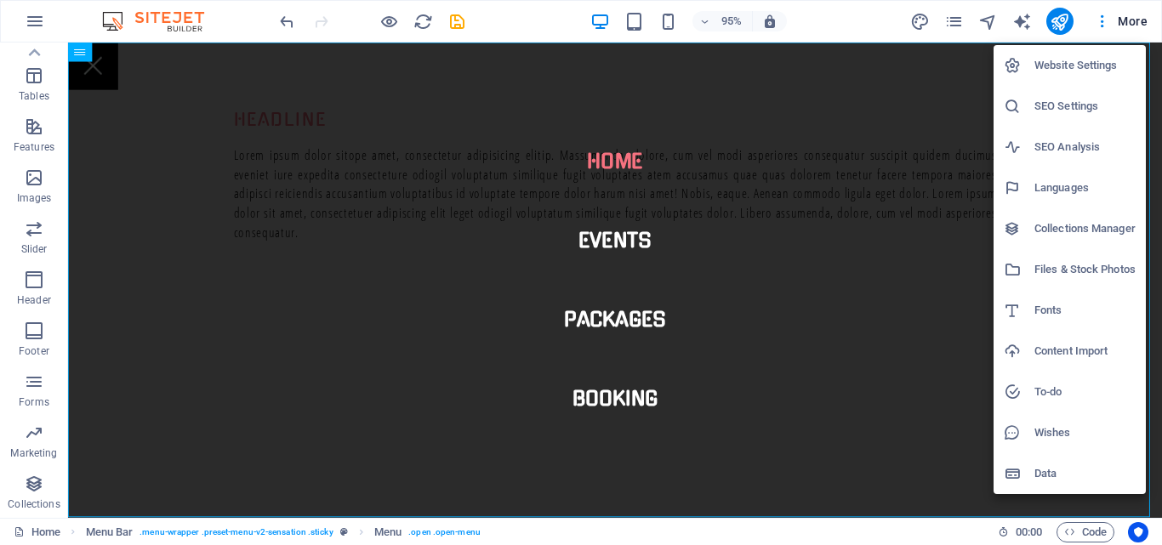
click at [359, 404] on div at bounding box center [581, 272] width 1162 height 545
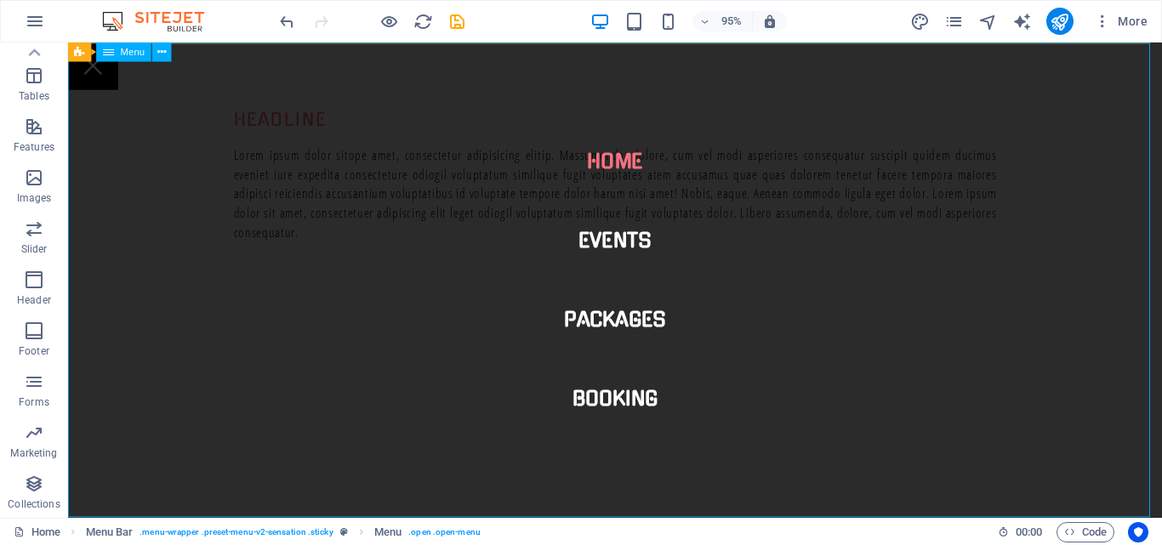
click at [373, 423] on nav "Home Events Packages Booking" at bounding box center [644, 293] width 1152 height 500
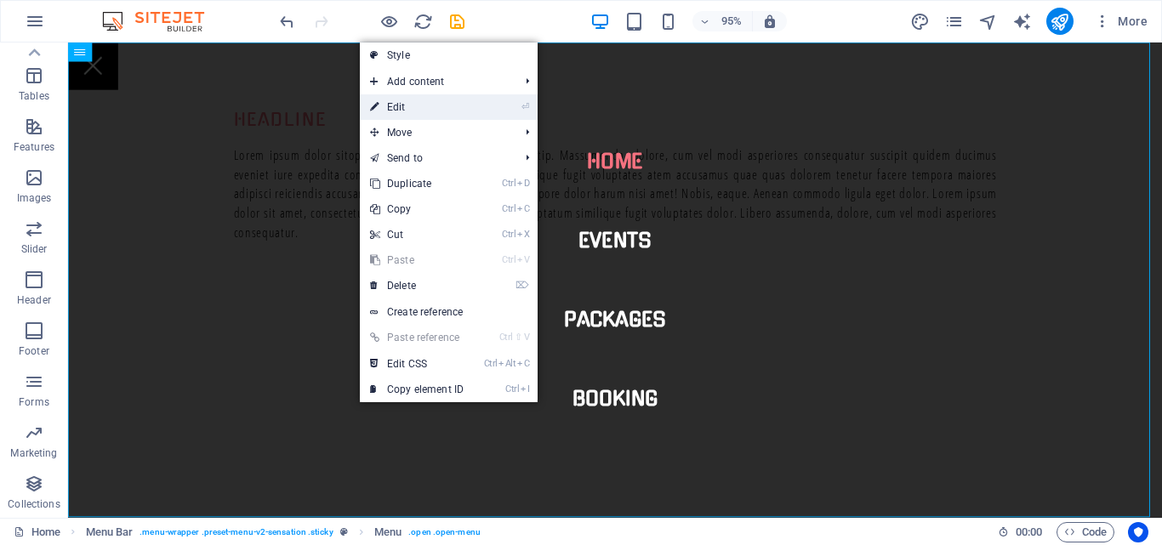
click at [441, 108] on link "⏎ Edit" at bounding box center [417, 107] width 114 height 26
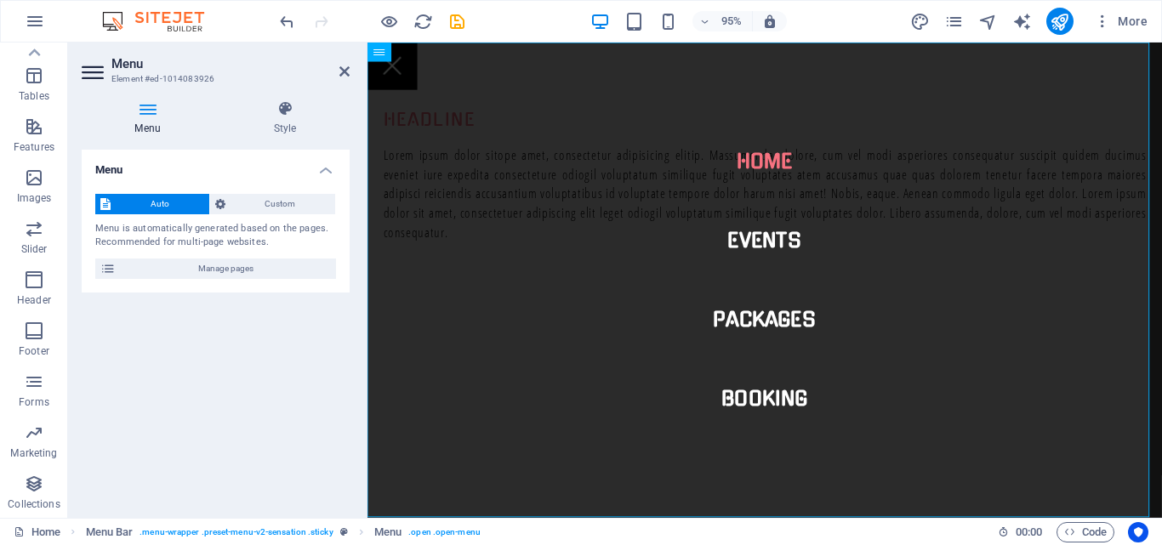
click at [147, 120] on h4 "Menu" at bounding box center [151, 118] width 139 height 36
click at [159, 272] on span "Manage pages" at bounding box center [226, 269] width 210 height 20
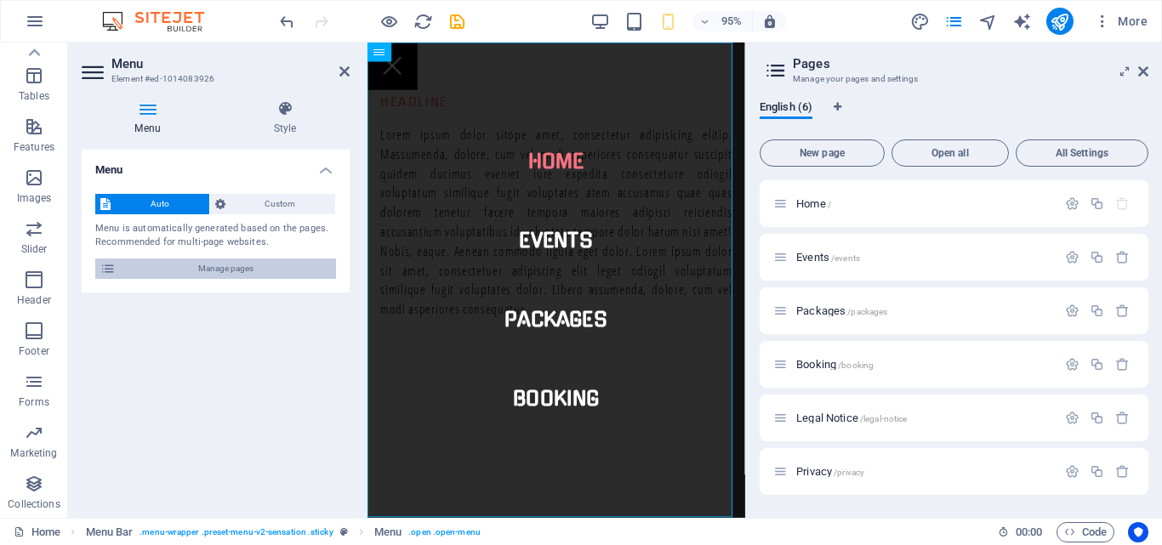
click at [107, 272] on icon at bounding box center [107, 269] width 15 height 20
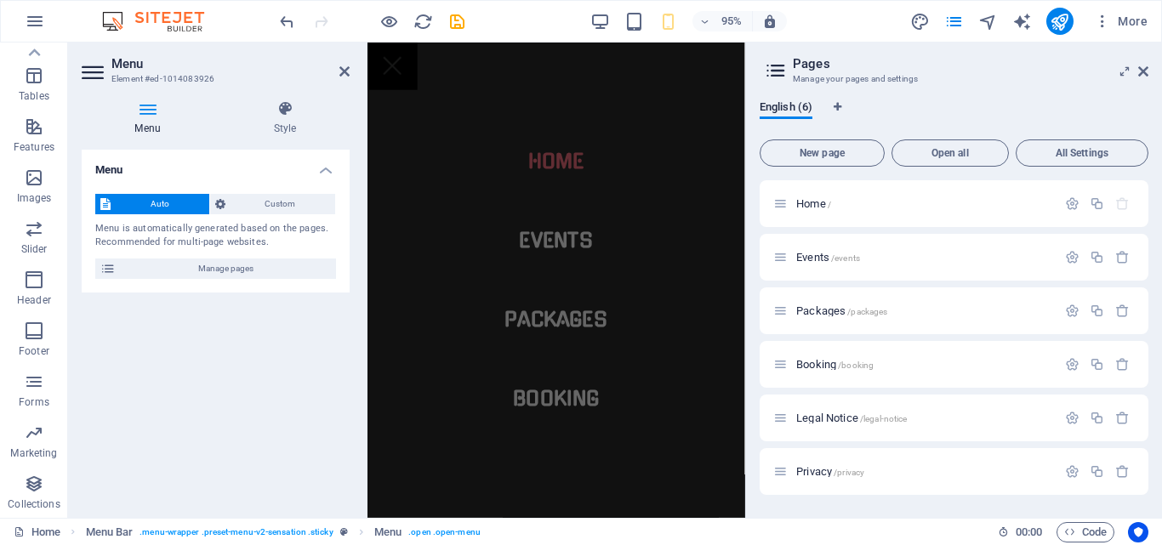
scroll to position [0, 0]
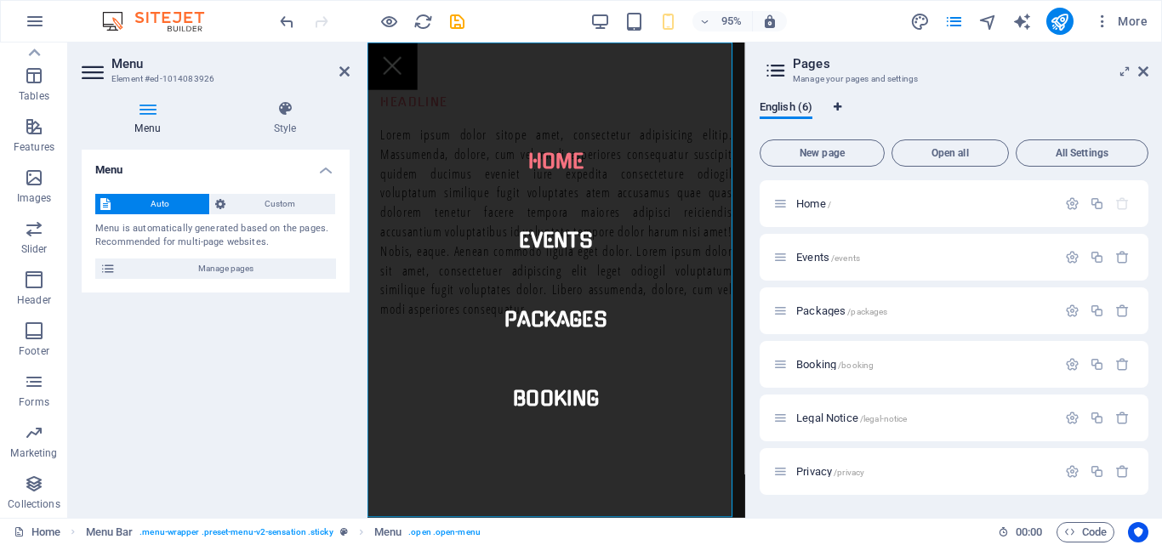
click at [835, 105] on icon "Language Tabs" at bounding box center [838, 107] width 8 height 10
select select "41"
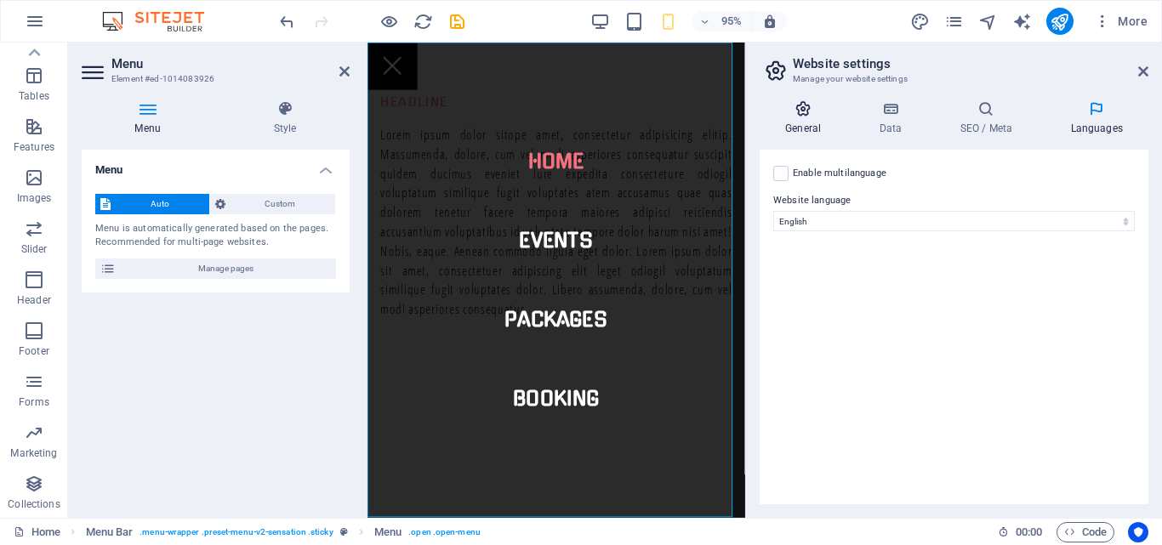
click at [802, 109] on icon at bounding box center [803, 108] width 87 height 17
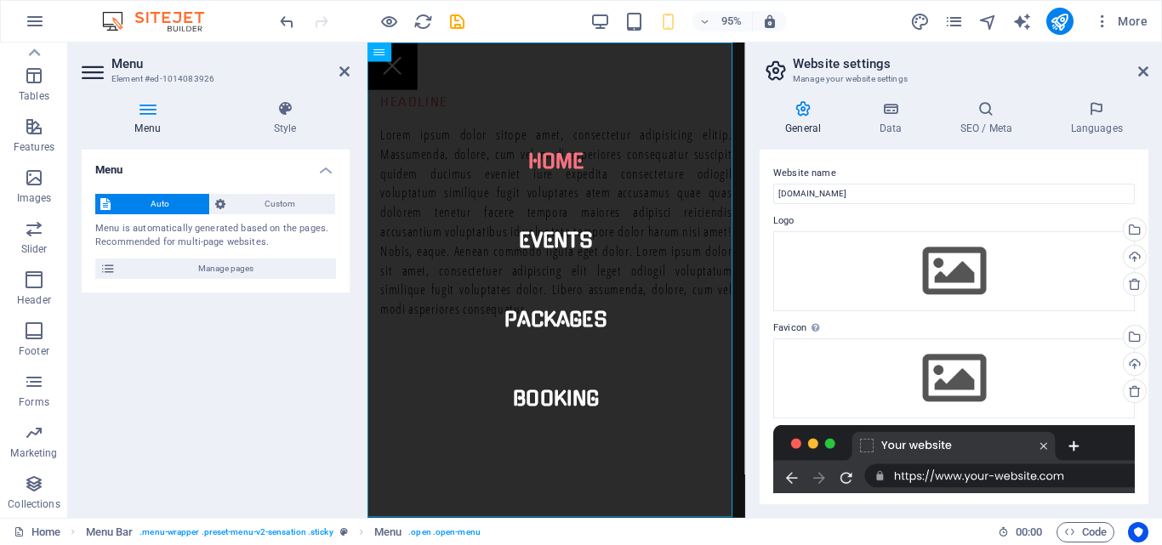
click at [1041, 479] on div at bounding box center [954, 459] width 362 height 68
click at [1064, 476] on div at bounding box center [954, 459] width 362 height 68
click at [872, 443] on div at bounding box center [954, 459] width 362 height 68
click at [1014, 480] on div at bounding box center [954, 459] width 362 height 68
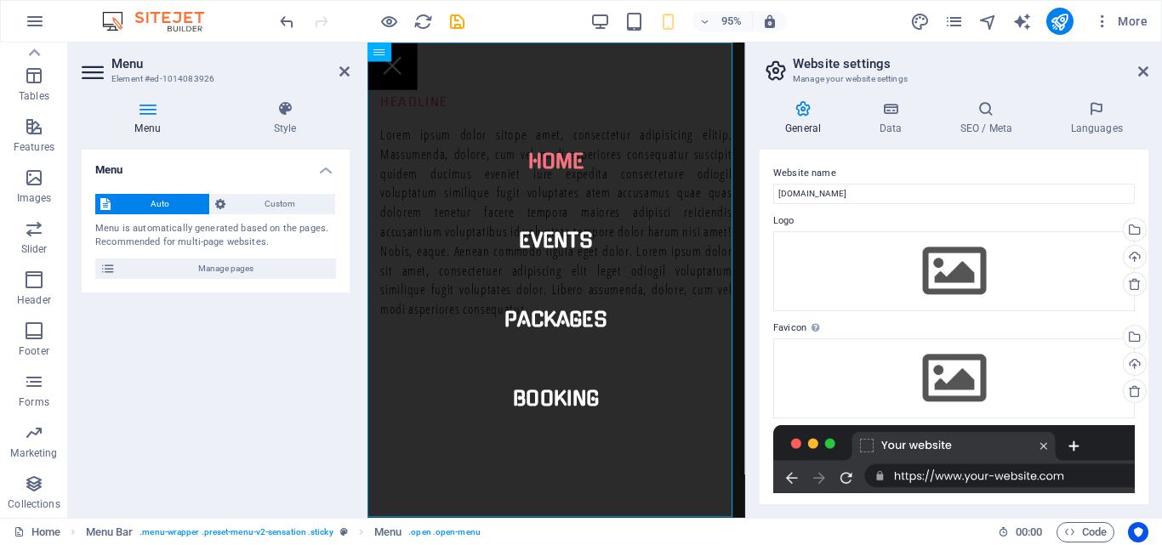
click at [1014, 480] on div at bounding box center [954, 459] width 362 height 68
click at [1074, 446] on div at bounding box center [954, 459] width 362 height 68
click at [1016, 472] on div at bounding box center [954, 459] width 362 height 68
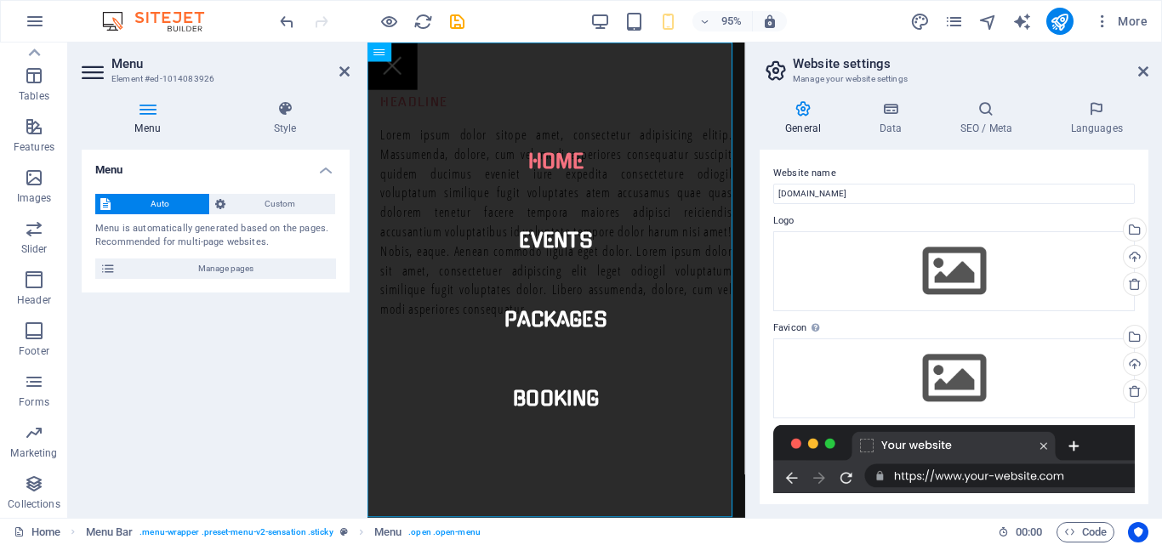
click at [1016, 472] on div at bounding box center [954, 459] width 362 height 68
click at [851, 195] on input "[DOMAIN_NAME]" at bounding box center [954, 194] width 362 height 20
click at [1130, 229] on div "Select files from the file manager, stock photos, or upload file(s)" at bounding box center [1133, 232] width 26 height 26
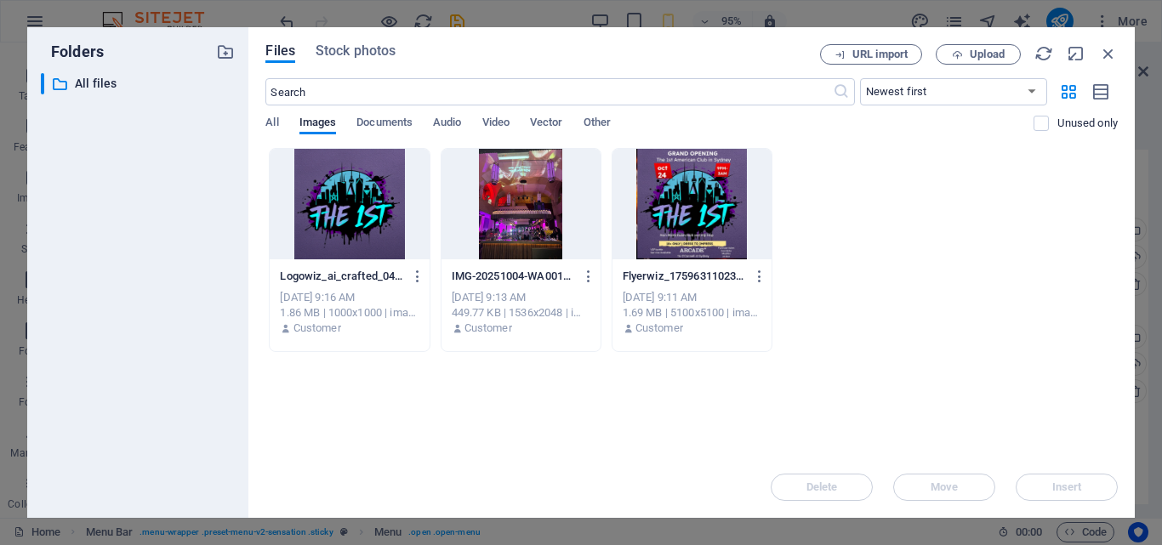
click at [363, 208] on div at bounding box center [349, 204] width 159 height 111
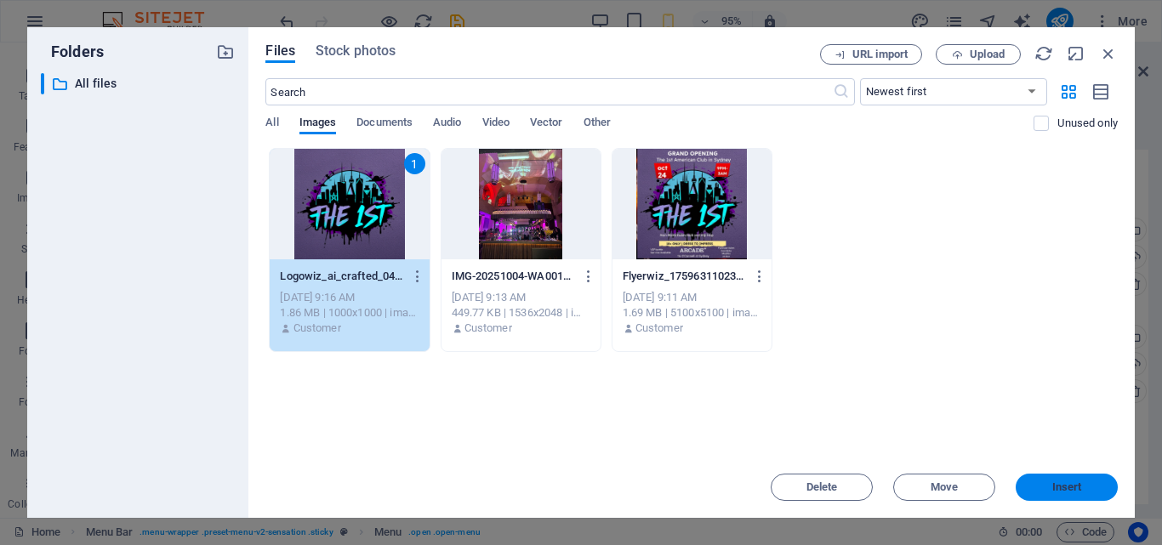
click at [1051, 481] on button "Insert" at bounding box center [1067, 487] width 102 height 27
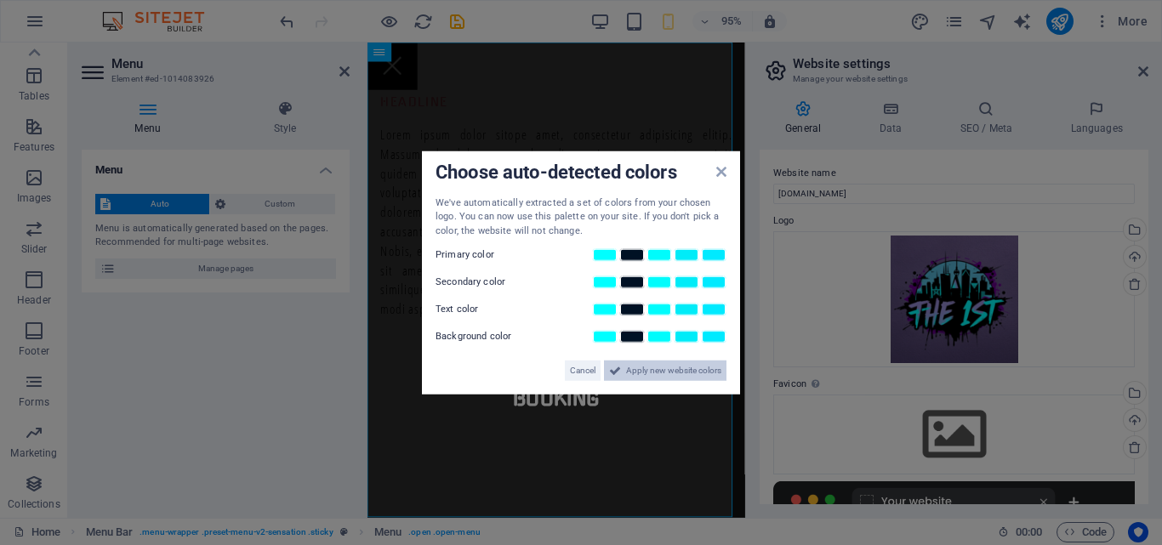
click at [658, 373] on span "Apply new website colors" at bounding box center [673, 371] width 95 height 20
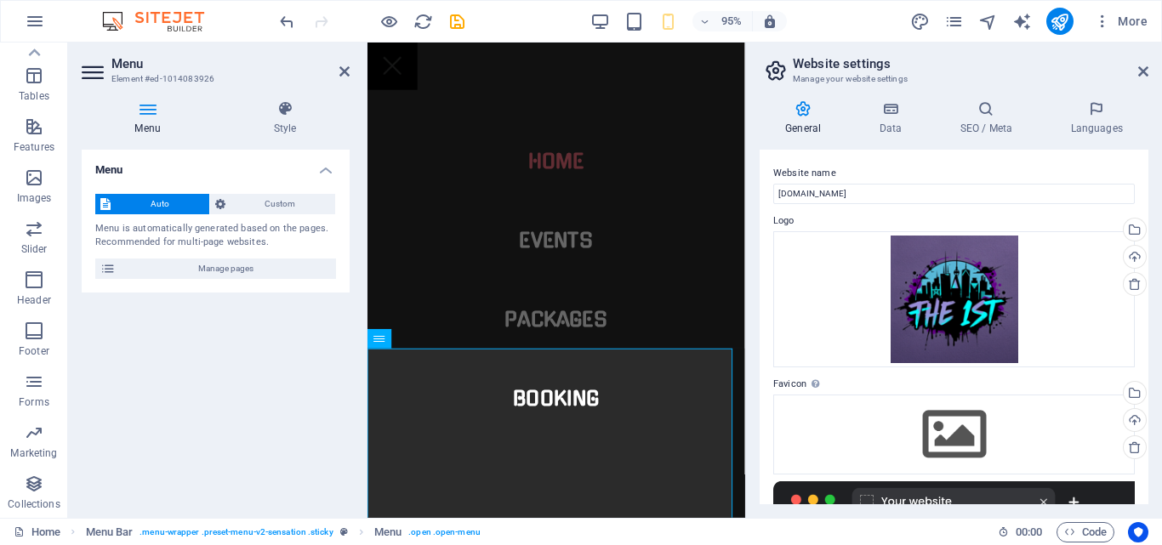
scroll to position [322, 0]
